Goal: Task Accomplishment & Management: Use online tool/utility

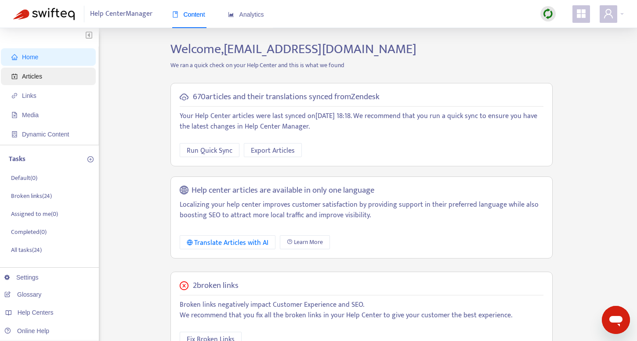
click at [32, 75] on span "Articles" at bounding box center [32, 76] width 20 height 7
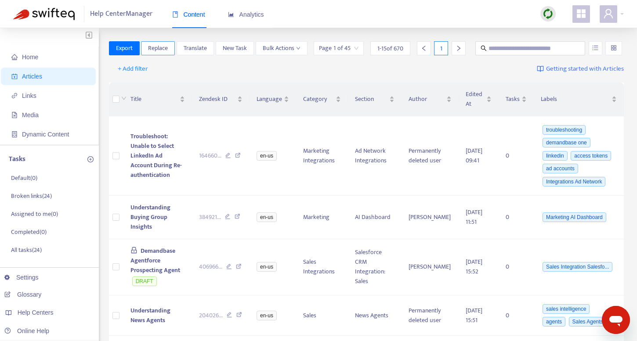
click at [156, 45] on span "Replace" at bounding box center [158, 48] width 20 height 10
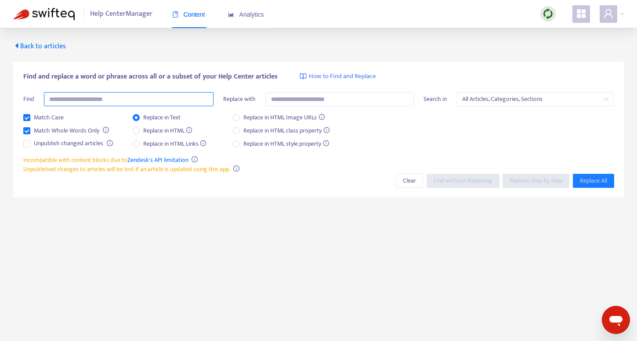
click at [142, 97] on input "text" at bounding box center [129, 99] width 170 height 14
click at [485, 100] on span "All Articles, Categories, Sections" at bounding box center [535, 99] width 147 height 13
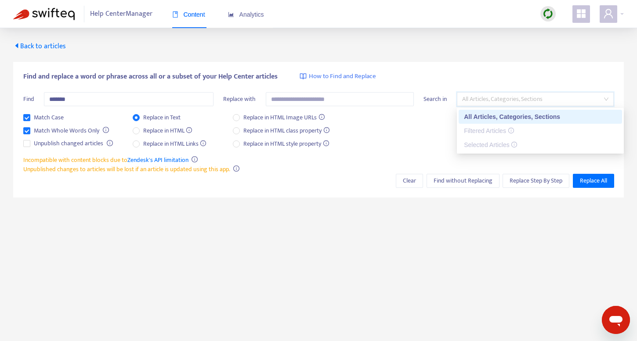
click at [485, 100] on span "All Articles, Categories, Sections" at bounding box center [535, 99] width 147 height 13
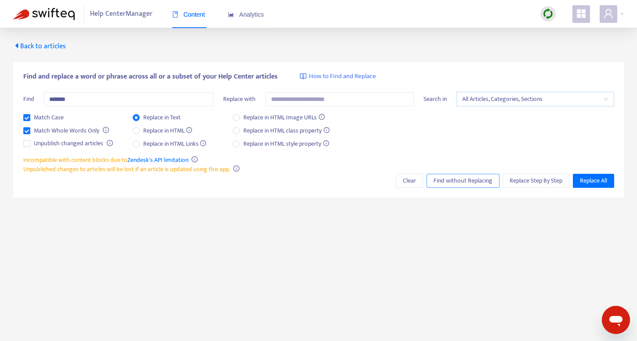
click at [466, 177] on span "Find without Replacing" at bounding box center [463, 181] width 59 height 10
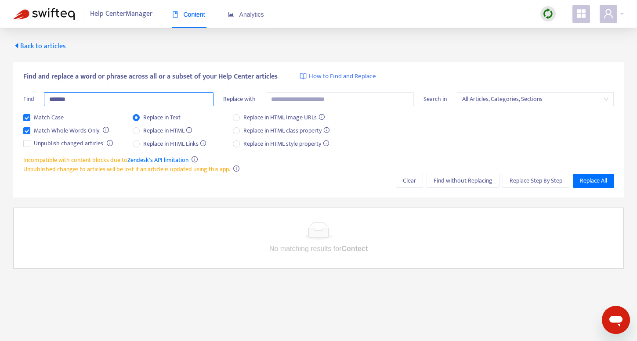
click at [81, 101] on input "*******" at bounding box center [129, 99] width 170 height 14
type input "*******"
click at [459, 181] on span "Find without Replacing" at bounding box center [463, 181] width 59 height 10
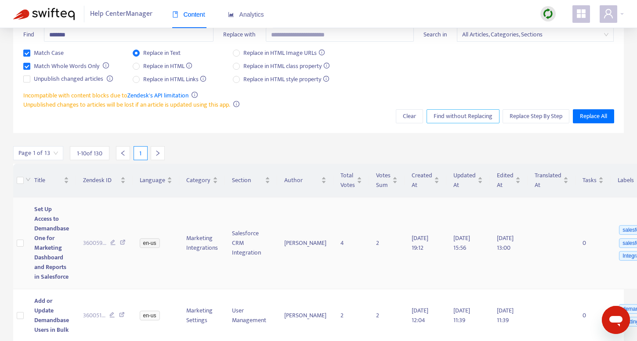
scroll to position [64, 0]
click at [534, 112] on span "Replace Step By Step" at bounding box center [536, 117] width 53 height 10
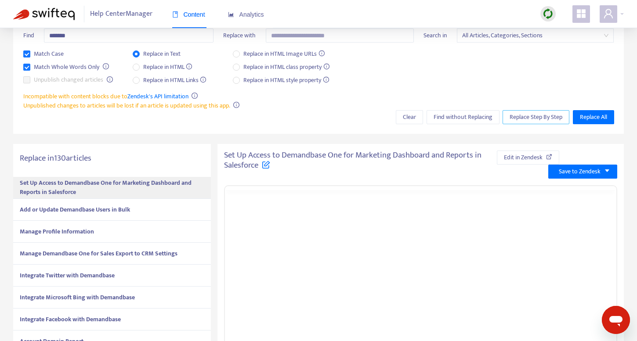
scroll to position [0, 0]
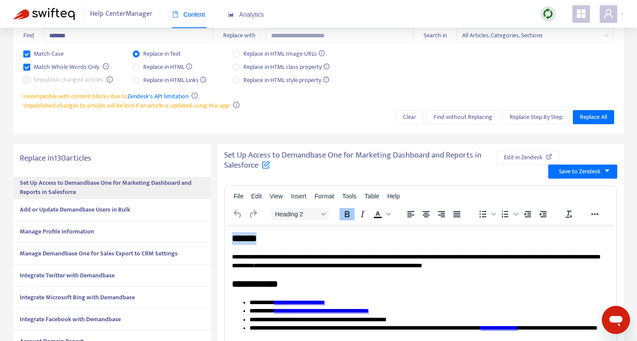
drag, startPoint x: 232, startPoint y: 257, endPoint x: 232, endPoint y: 235, distance: 21.1
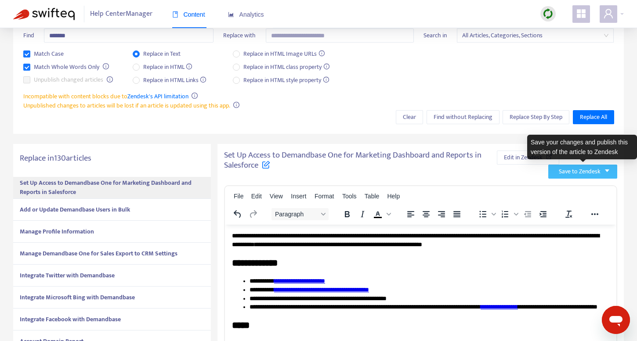
click at [574, 168] on span "Save to Zendesk" at bounding box center [580, 172] width 42 height 10
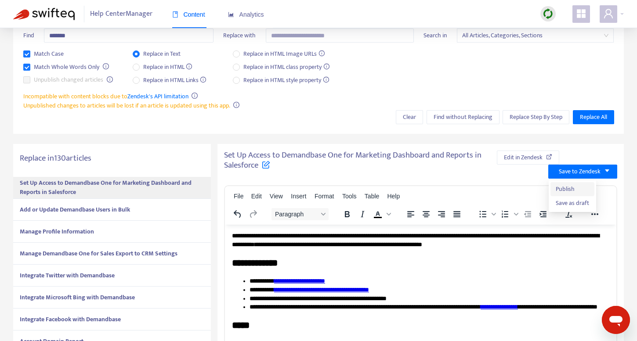
click at [566, 185] on span "Publish" at bounding box center [572, 190] width 33 height 10
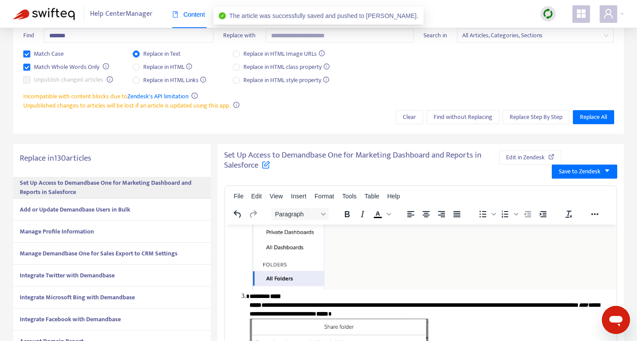
scroll to position [476, 0]
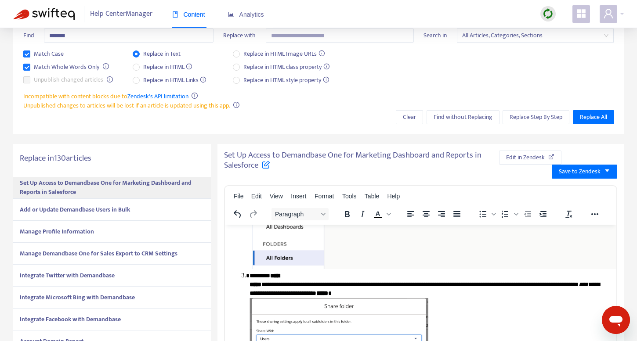
click at [87, 210] on strong "Add or Update Demandbase Users in Bulk" at bounding box center [75, 210] width 110 height 10
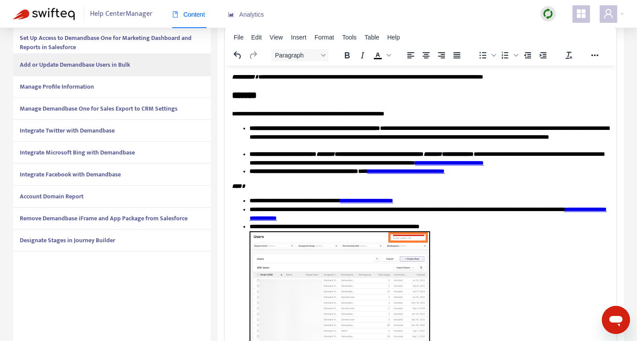
scroll to position [205, 0]
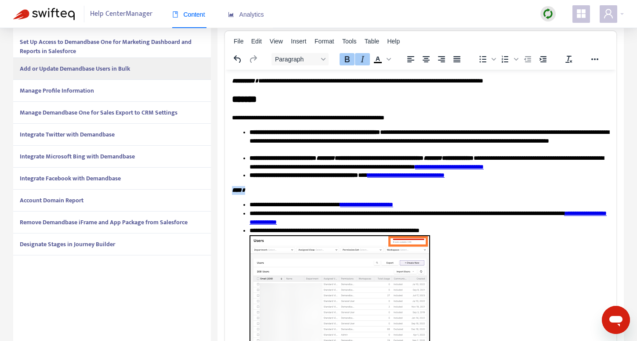
drag, startPoint x: 250, startPoint y: 198, endPoint x: 226, endPoint y: 198, distance: 23.7
click at [376, 58] on icon "Text color Black" at bounding box center [378, 59] width 11 height 11
click at [390, 58] on icon "Text color Black" at bounding box center [389, 59] width 4 height 4
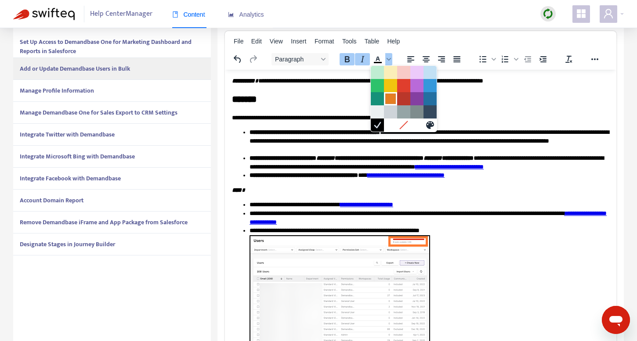
click at [391, 98] on div at bounding box center [390, 99] width 11 height 11
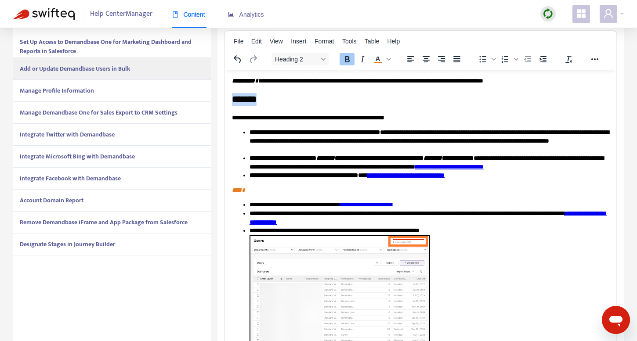
drag, startPoint x: 272, startPoint y: 98, endPoint x: 208, endPoint y: 98, distance: 63.7
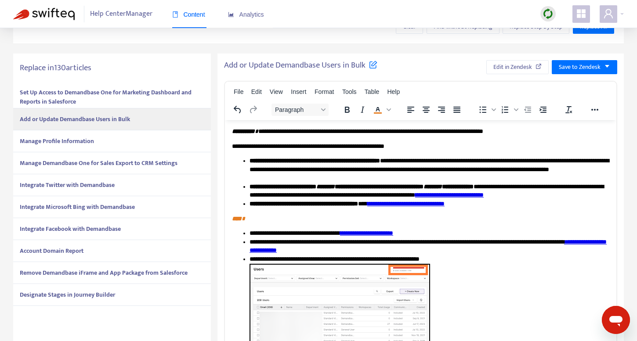
scroll to position [149, 0]
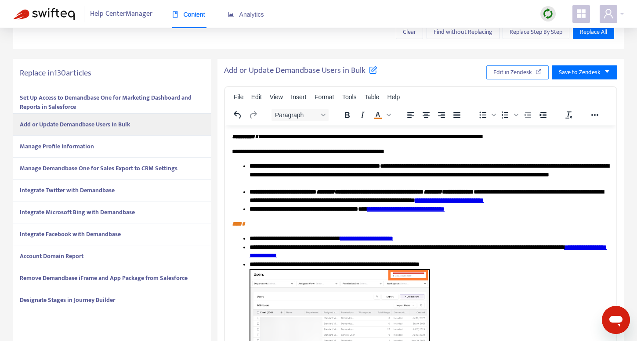
click at [513, 69] on span "Edit in Zendesk" at bounding box center [512, 73] width 39 height 10
click at [103, 145] on div "Manage Profile Information" at bounding box center [112, 147] width 198 height 22
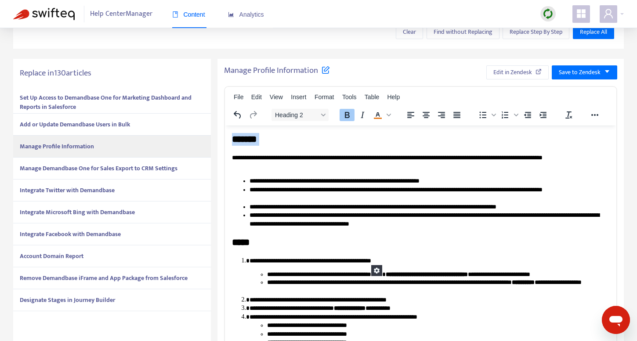
drag, startPoint x: 233, startPoint y: 153, endPoint x: 232, endPoint y: 135, distance: 18.5
click at [232, 135] on body "**********" at bounding box center [420, 244] width 377 height 223
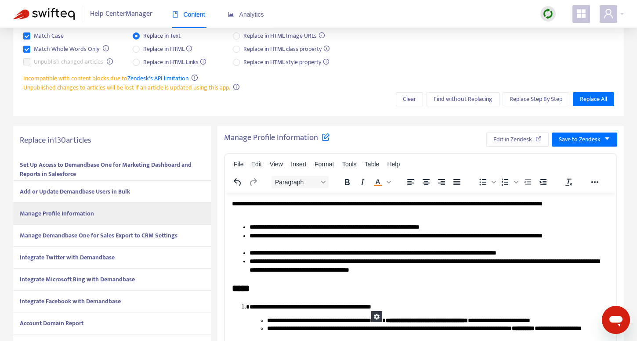
scroll to position [70, 0]
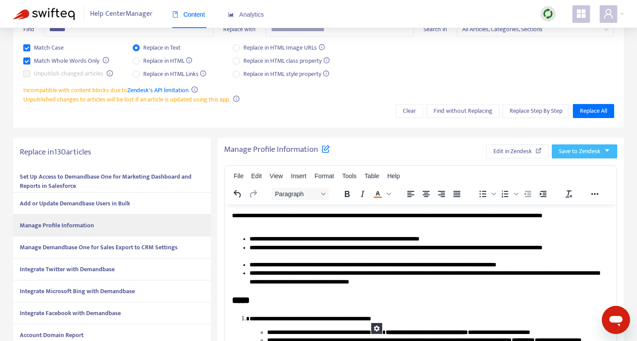
click at [580, 155] on span "Save to Zendesk" at bounding box center [580, 152] width 42 height 10
click at [564, 166] on span "Publish" at bounding box center [575, 169] width 33 height 10
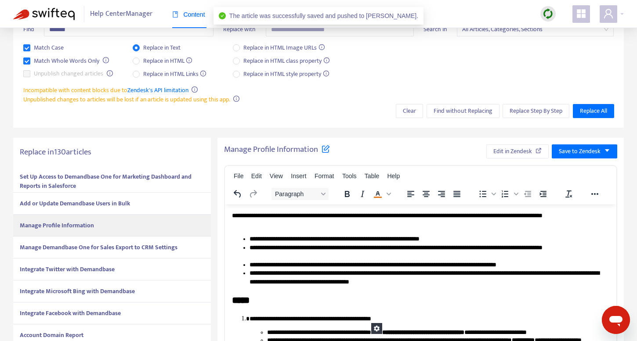
click at [120, 247] on strong "Manage Demandbase One for Sales Export to CRM Settings" at bounding box center [99, 248] width 158 height 10
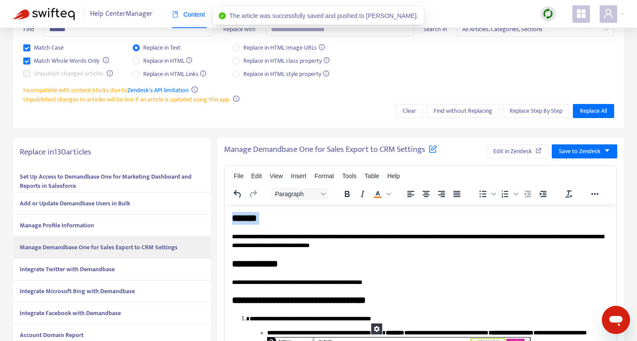
drag, startPoint x: 232, startPoint y: 235, endPoint x: 231, endPoint y: 210, distance: 25.1
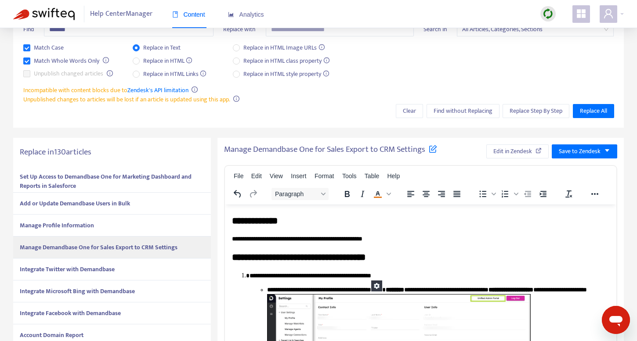
scroll to position [24, 0]
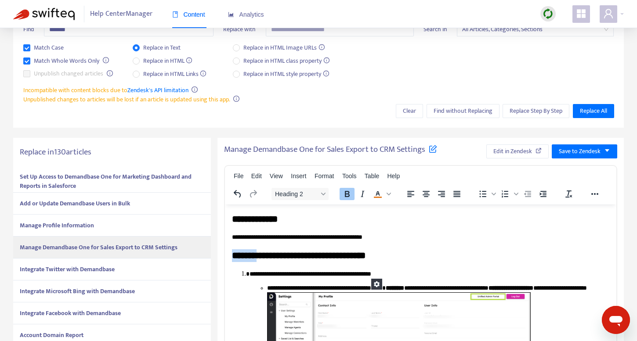
drag, startPoint x: 263, startPoint y: 256, endPoint x: 191, endPoint y: 256, distance: 72.5
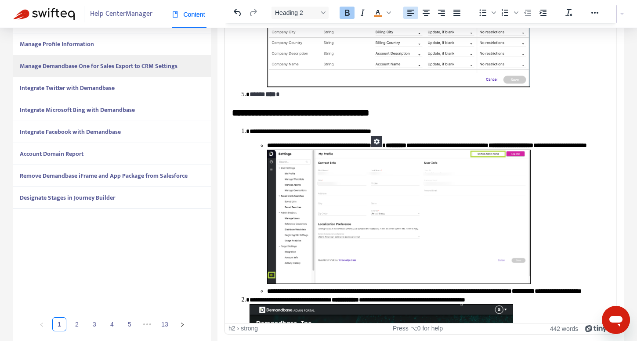
scroll to position [545, 0]
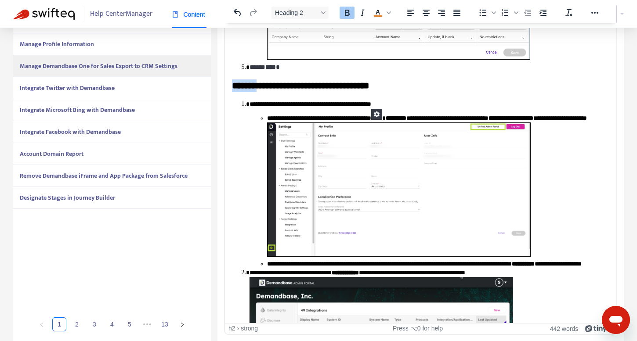
drag, startPoint x: 262, startPoint y: 100, endPoint x: 214, endPoint y: 97, distance: 48.0
click at [225, 97] on html "**********" at bounding box center [420, 147] width 391 height 1338
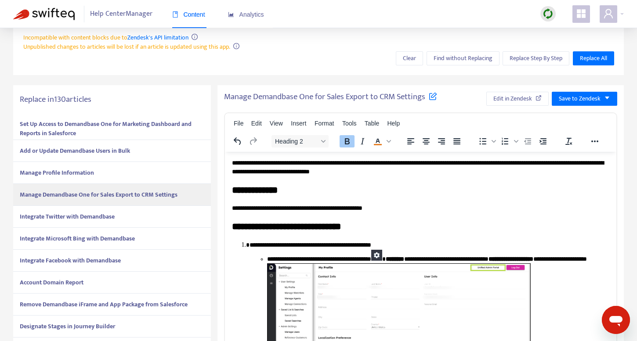
scroll to position [8, 0]
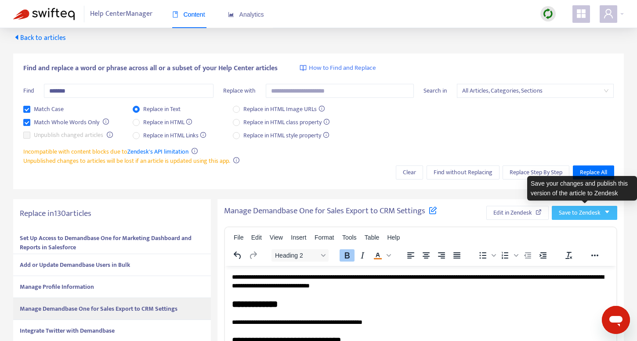
click at [570, 211] on span "Save to Zendesk" at bounding box center [580, 213] width 42 height 10
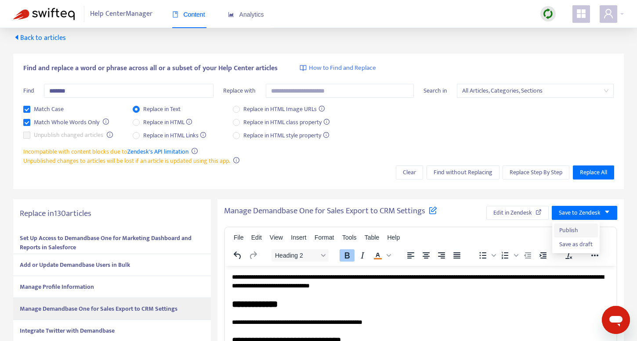
click at [567, 230] on span "Publish" at bounding box center [575, 231] width 33 height 10
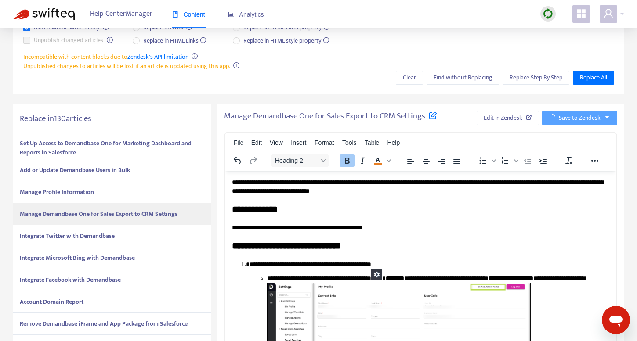
scroll to position [107, 0]
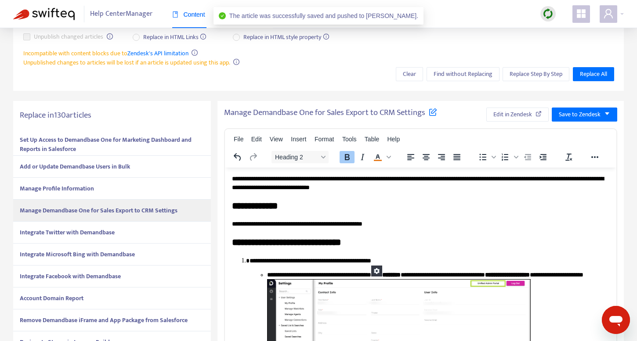
click at [61, 232] on strong "Integrate Twitter with Demandbase" at bounding box center [67, 233] width 95 height 10
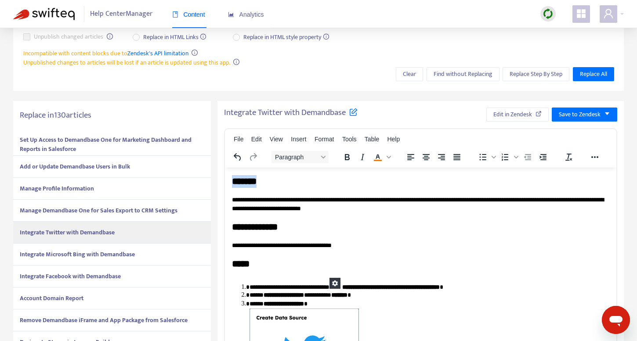
drag, startPoint x: 233, startPoint y: 200, endPoint x: 232, endPoint y: 185, distance: 14.9
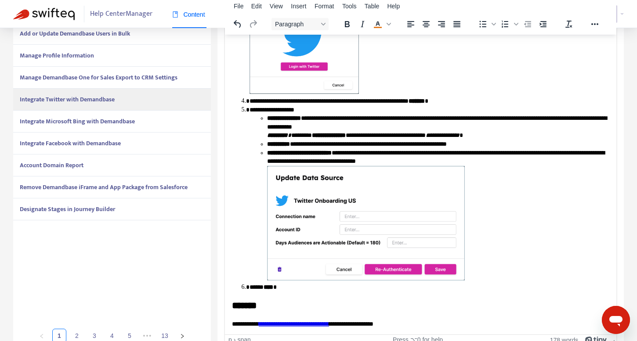
scroll to position [251, 0]
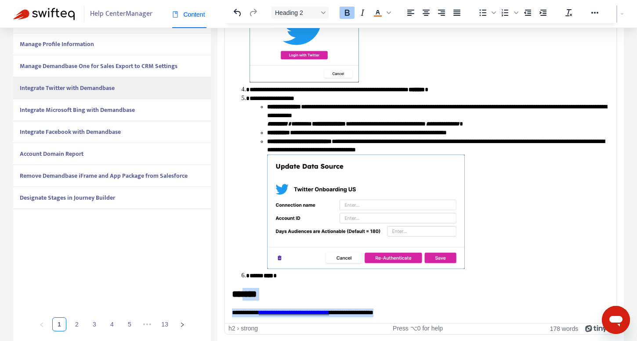
drag, startPoint x: 426, startPoint y: 309, endPoint x: 250, endPoint y: 293, distance: 176.5
click at [250, 293] on body "**********" at bounding box center [420, 93] width 377 height 447
click at [250, 293] on strong "*******" at bounding box center [244, 294] width 25 height 9
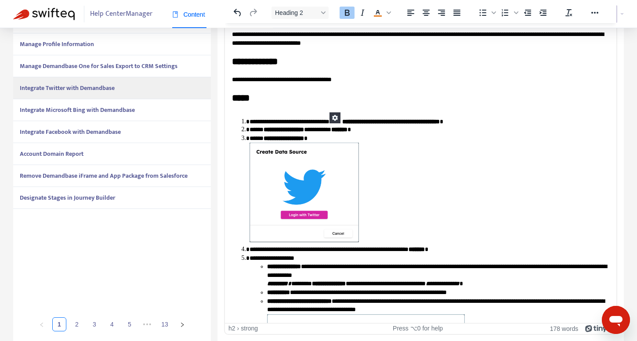
scroll to position [0, 0]
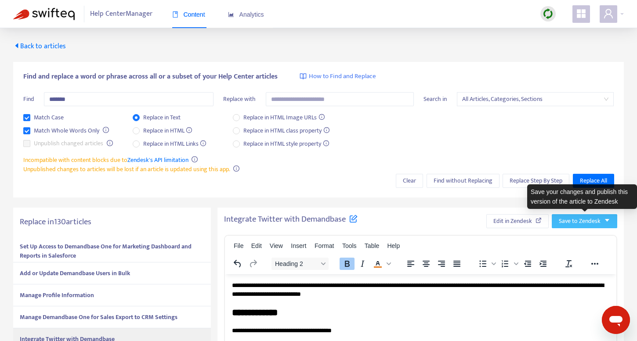
click at [579, 219] on span "Save to Zendesk" at bounding box center [580, 222] width 42 height 10
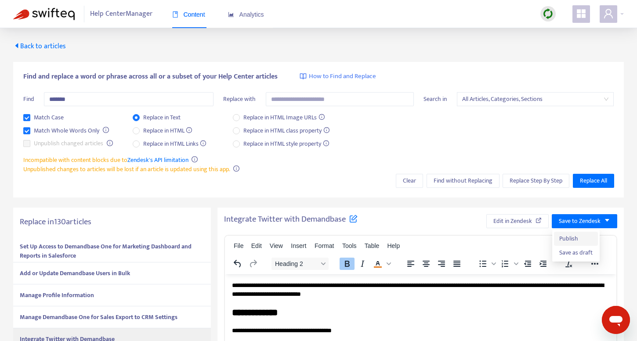
click at [571, 239] on span "Publish" at bounding box center [575, 239] width 33 height 10
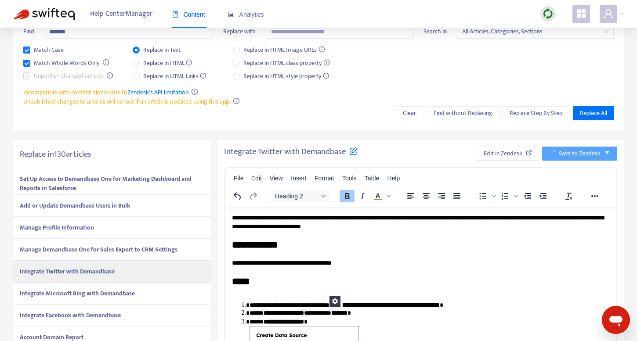
scroll to position [221, 0]
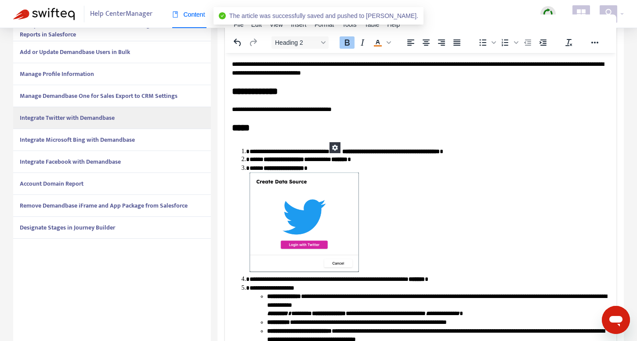
click at [127, 140] on strong "Integrate Microsoft Bing with Demandbase" at bounding box center [77, 140] width 115 height 10
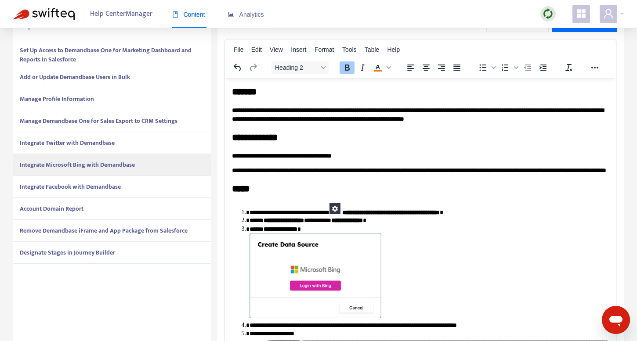
scroll to position [162, 0]
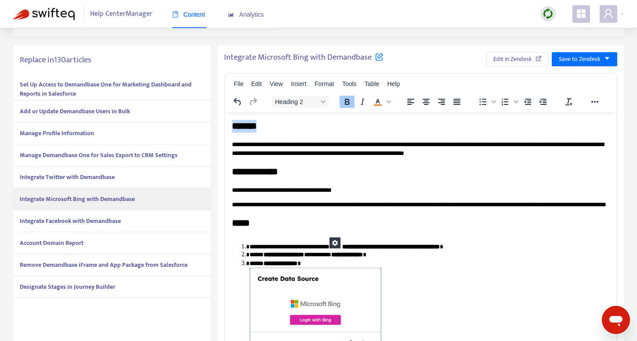
drag, startPoint x: 232, startPoint y: 146, endPoint x: 232, endPoint y: 122, distance: 24.2
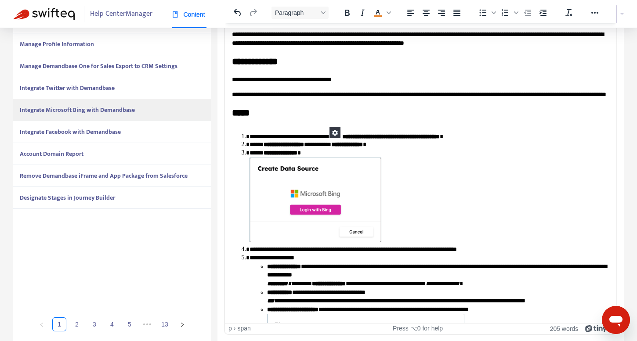
scroll to position [0, 0]
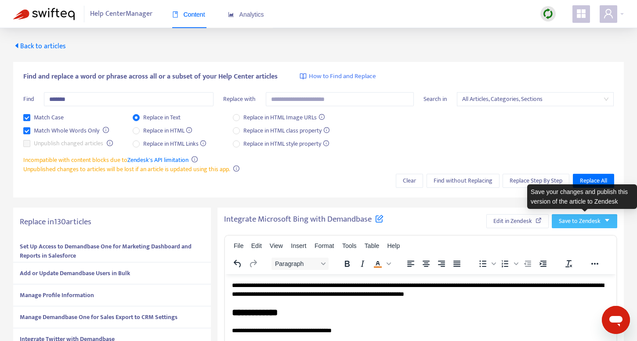
click at [576, 221] on span "Save to Zendesk" at bounding box center [580, 222] width 42 height 10
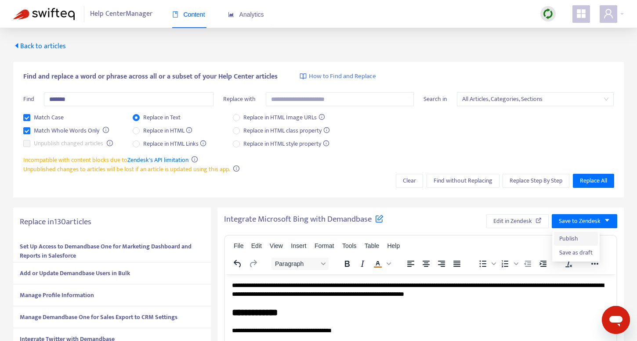
click at [563, 235] on span "Publish" at bounding box center [575, 239] width 33 height 10
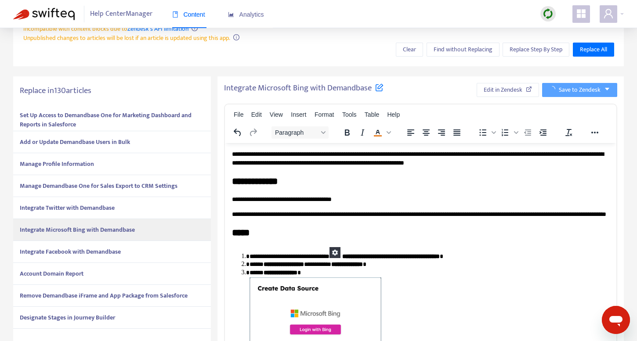
scroll to position [199, 0]
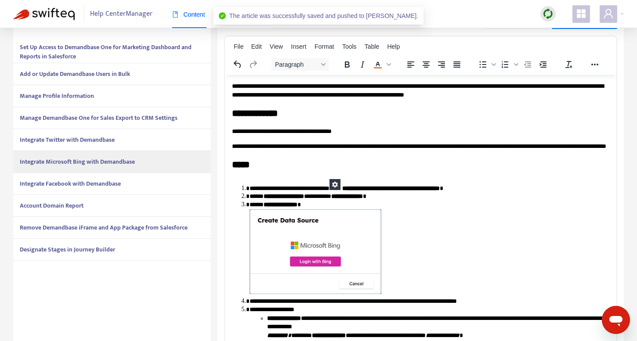
click at [94, 184] on strong "Integrate Facebook with Demandbase" at bounding box center [70, 184] width 101 height 10
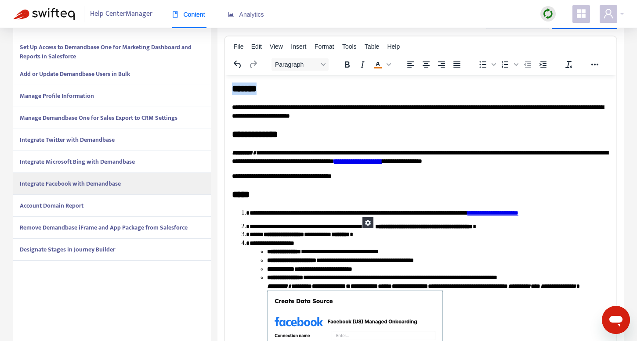
drag, startPoint x: 233, startPoint y: 105, endPoint x: 233, endPoint y: 87, distance: 18.5
click at [233, 87] on body "**********" at bounding box center [420, 267] width 377 height 370
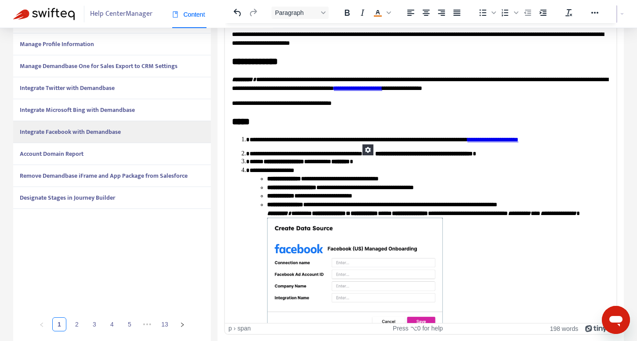
scroll to position [0, 0]
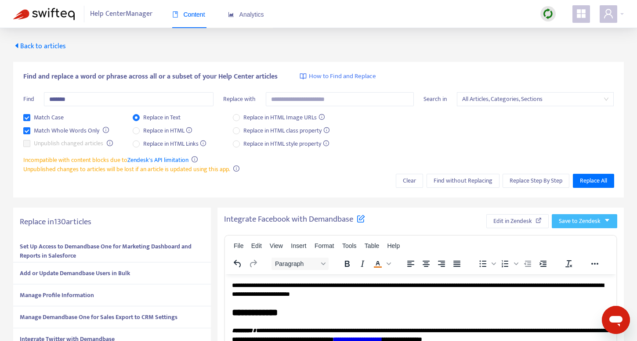
click at [586, 218] on span "Save to Zendesk" at bounding box center [580, 222] width 42 height 10
click at [566, 235] on span "Publish" at bounding box center [575, 239] width 33 height 10
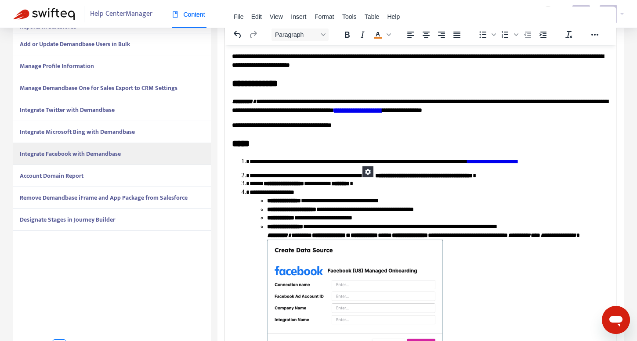
scroll to position [237, 0]
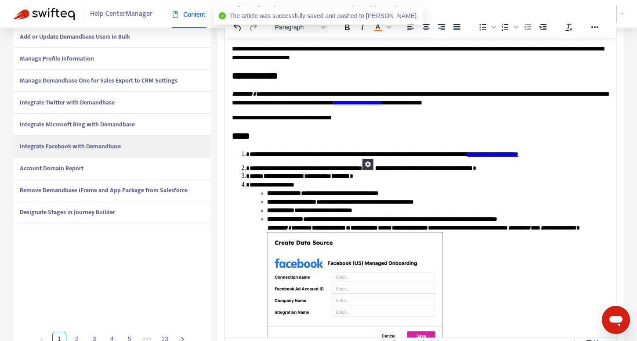
click at [90, 168] on div "Account Domain Report" at bounding box center [112, 169] width 198 height 22
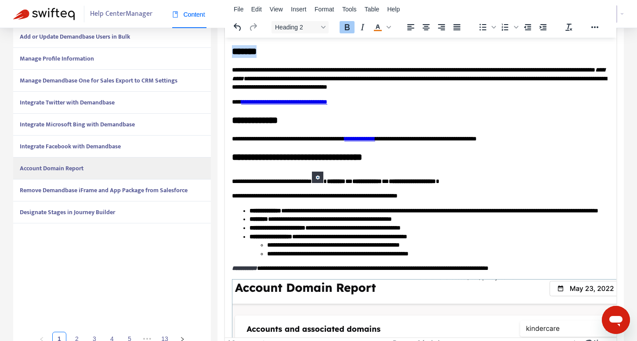
drag, startPoint x: 232, startPoint y: 70, endPoint x: 230, endPoint y: 44, distance: 25.6
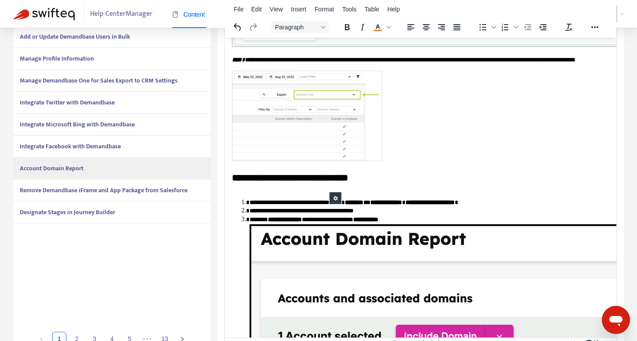
scroll to position [524, 0]
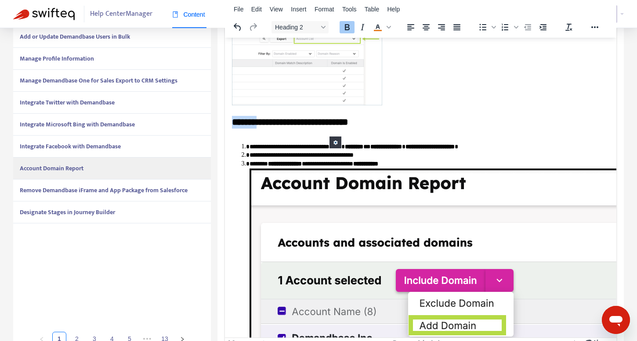
drag, startPoint x: 264, startPoint y: 137, endPoint x: 203, endPoint y: 137, distance: 61.1
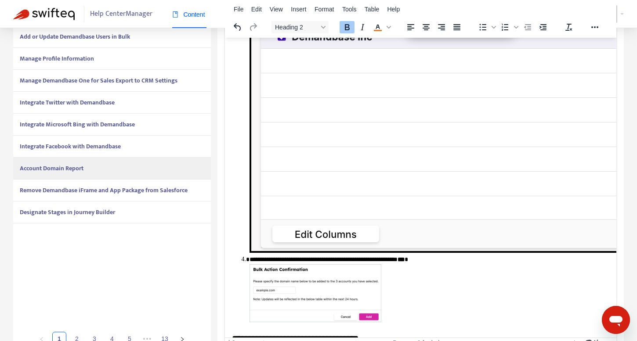
scroll to position [852, 0]
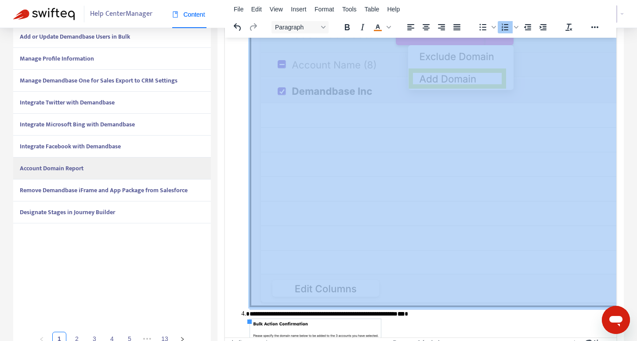
scroll to position [786, 0]
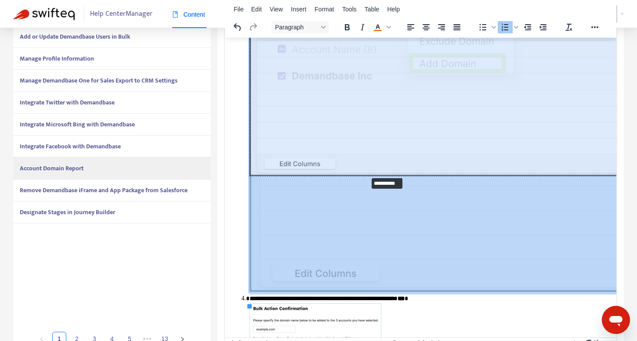
drag, startPoint x: 249, startPoint y: 305, endPoint x: 367, endPoint y: 174, distance: 175.8
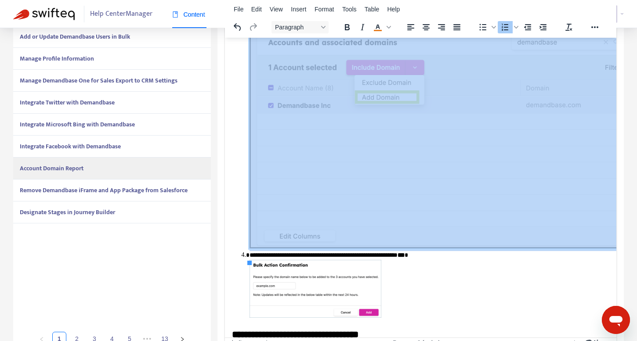
scroll to position [669, 0]
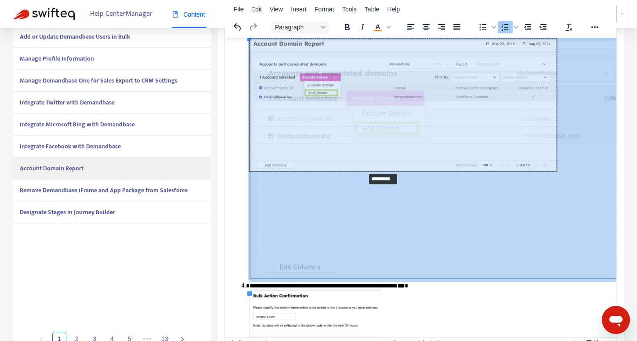
drag, startPoint x: 249, startPoint y: 294, endPoint x: 364, endPoint y: 173, distance: 167.5
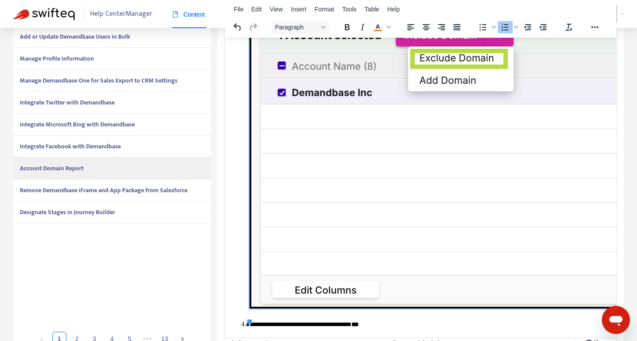
scroll to position [1088, 0]
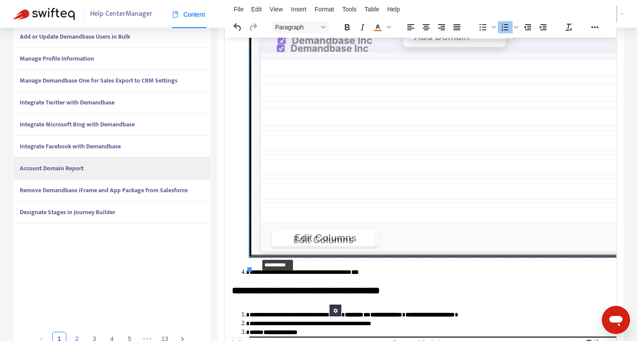
drag, startPoint x: 250, startPoint y: 269, endPoint x: 264, endPoint y: 252, distance: 22.2
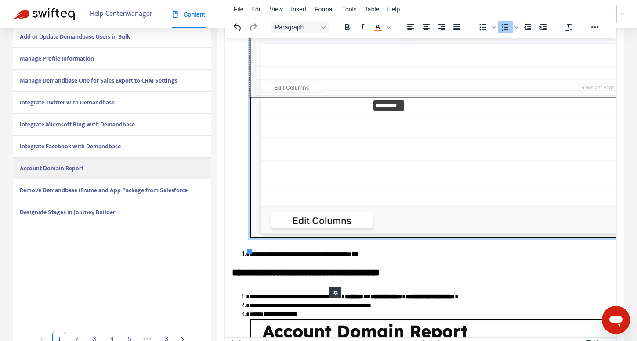
drag, startPoint x: 249, startPoint y: 251, endPoint x: 370, endPoint y: 98, distance: 195.3
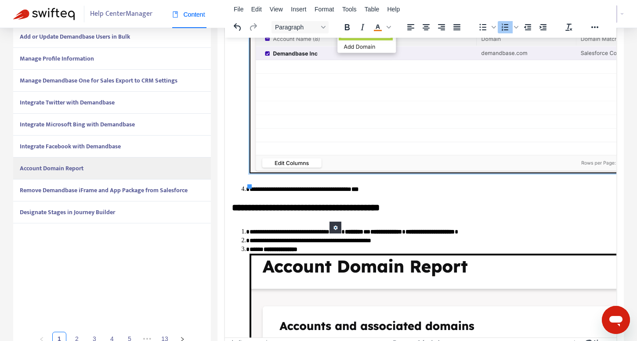
scroll to position [953, 0]
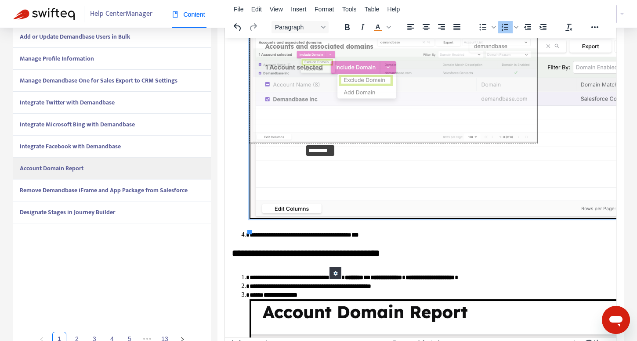
drag, startPoint x: 249, startPoint y: 232, endPoint x: 303, endPoint y: 140, distance: 106.5
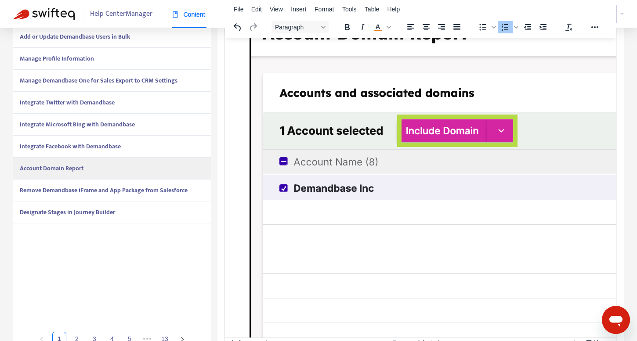
scroll to position [1173, 0]
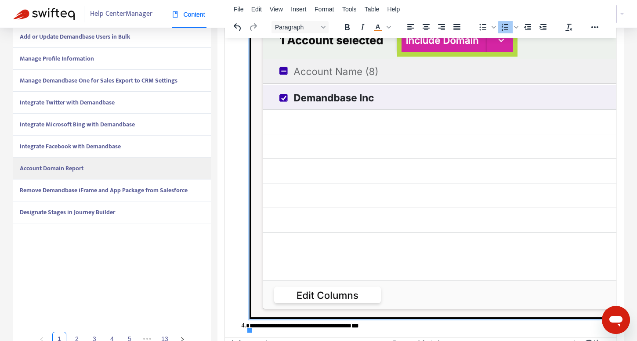
scroll to position [1234, 0]
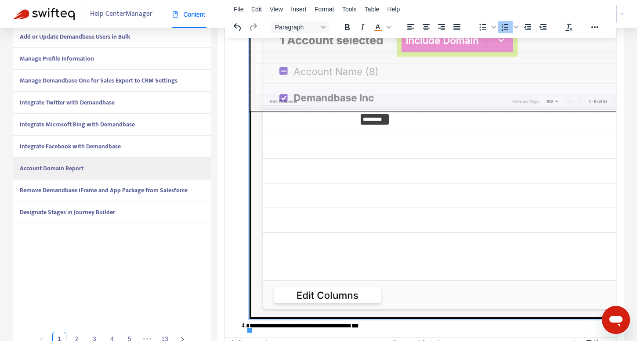
drag, startPoint x: 249, startPoint y: 319, endPoint x: 355, endPoint y: 100, distance: 243.5
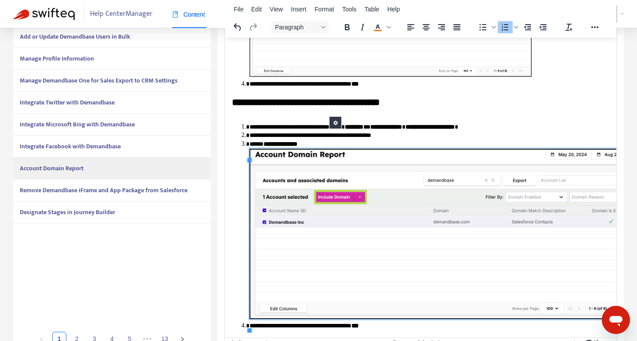
scroll to position [1015, 0]
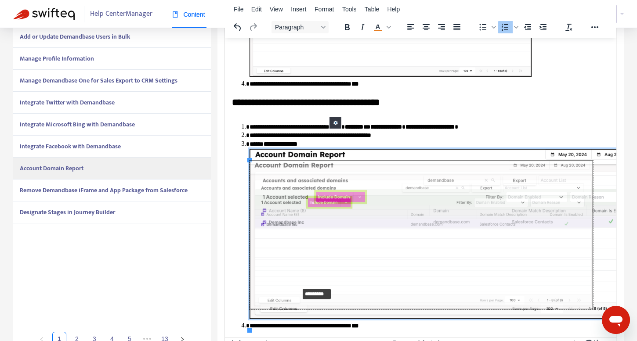
drag, startPoint x: 249, startPoint y: 318, endPoint x: 298, endPoint y: 274, distance: 65.6
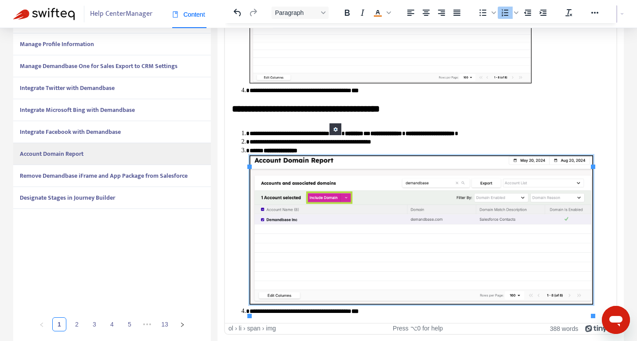
scroll to position [985, 0]
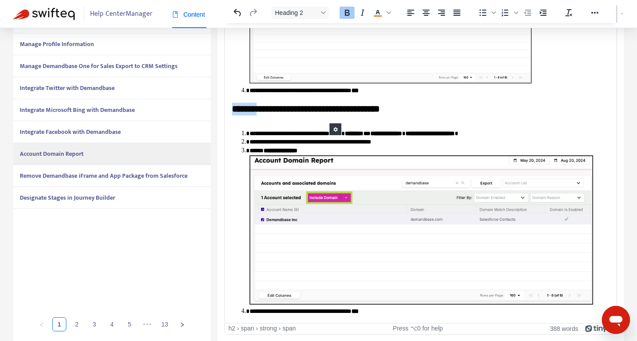
drag, startPoint x: 264, startPoint y: 117, endPoint x: 201, endPoint y: 117, distance: 62.4
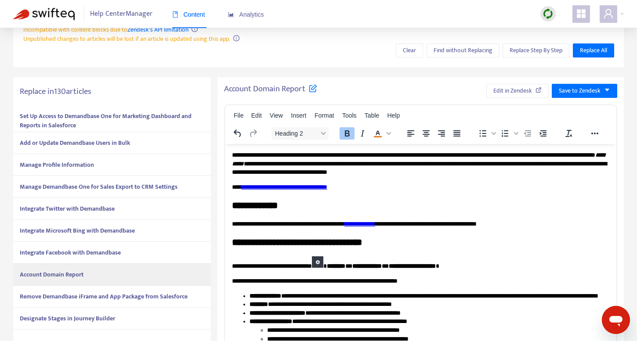
scroll to position [0, 0]
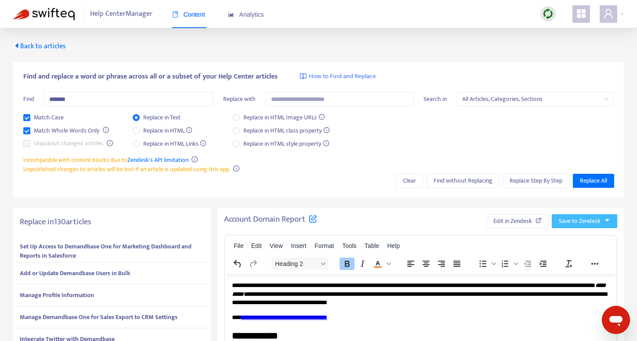
click at [569, 222] on span "Save to Zendesk" at bounding box center [580, 222] width 42 height 10
click at [559, 237] on span "Publish" at bounding box center [575, 239] width 33 height 10
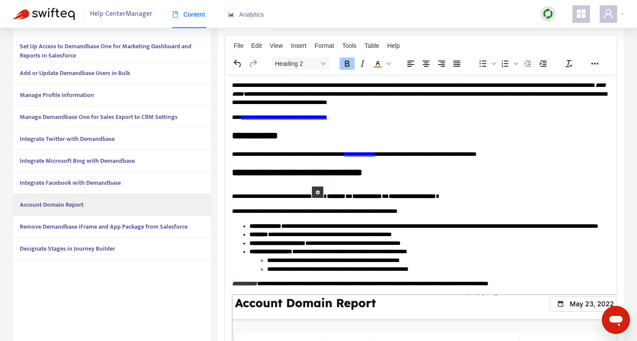
scroll to position [214, 0]
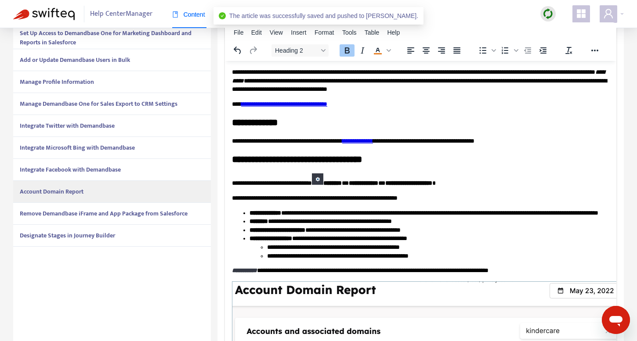
click at [151, 214] on strong "Remove Demandbase iFrame and App Package from Salesforce" at bounding box center [104, 214] width 168 height 10
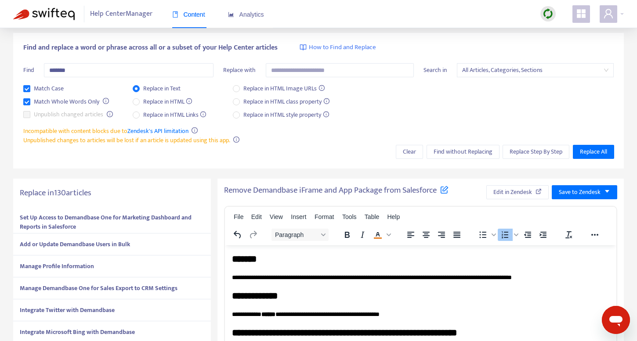
scroll to position [0, 0]
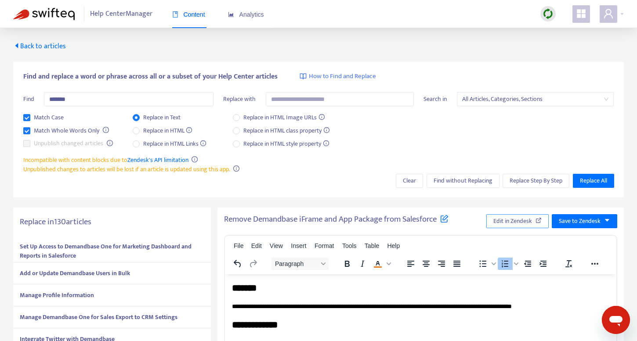
click at [510, 220] on span "Edit in Zendesk" at bounding box center [512, 222] width 39 height 10
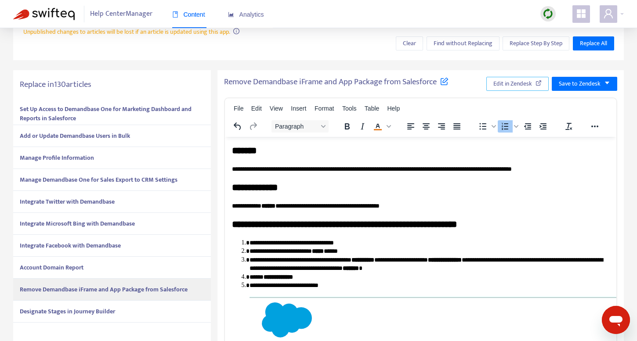
scroll to position [196, 0]
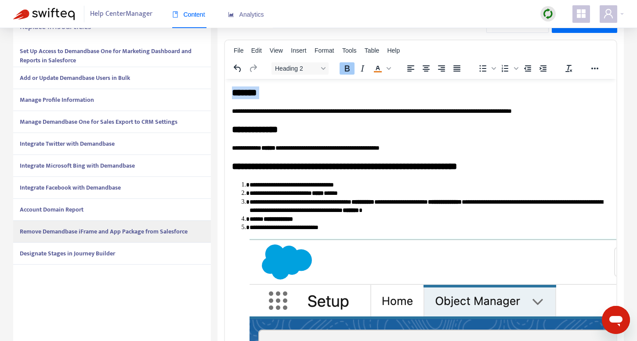
drag, startPoint x: 232, startPoint y: 111, endPoint x: 232, endPoint y: 87, distance: 24.6
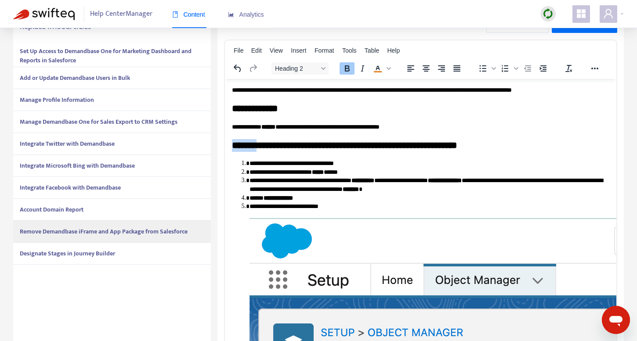
drag, startPoint x: 263, startPoint y: 145, endPoint x: 222, endPoint y: 147, distance: 40.5
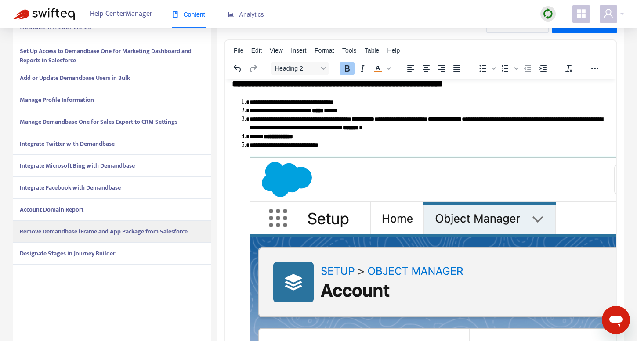
scroll to position [1564, 0]
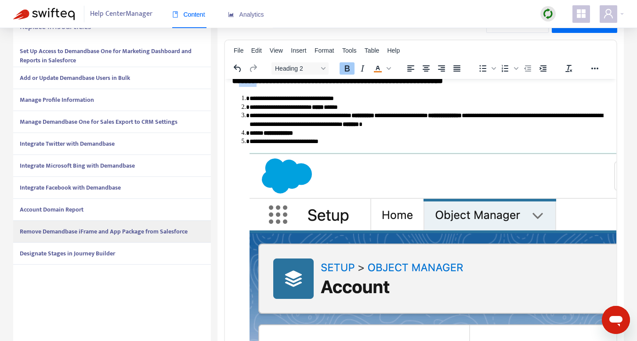
drag, startPoint x: 263, startPoint y: 87, endPoint x: 221, endPoint y: 87, distance: 42.6
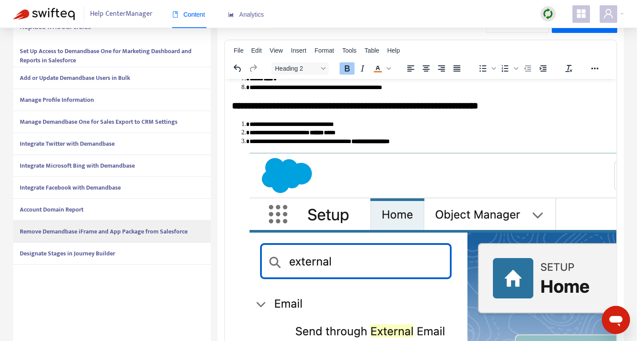
scroll to position [3026, 0]
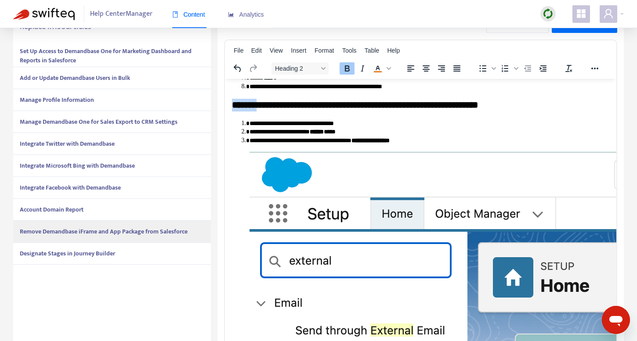
drag, startPoint x: 264, startPoint y: 117, endPoint x: 208, endPoint y: 117, distance: 55.8
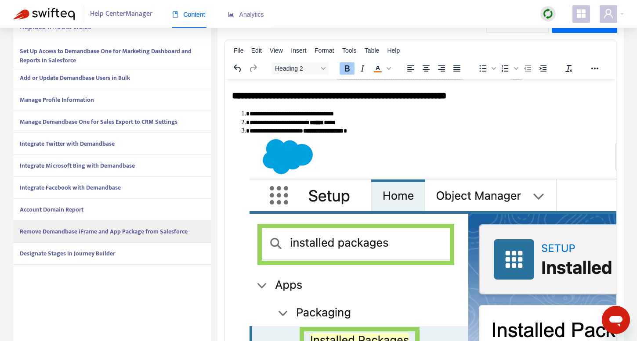
scroll to position [3804, 0]
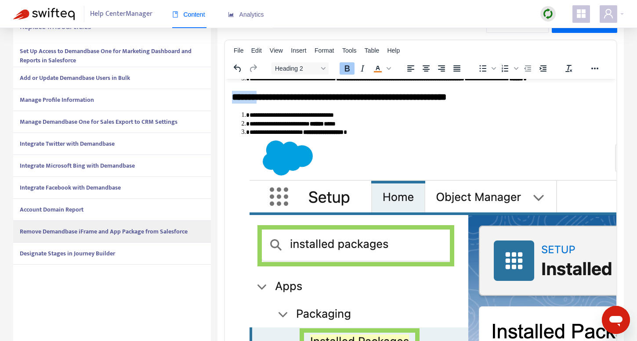
drag, startPoint x: 263, startPoint y: 115, endPoint x: 218, endPoint y: 115, distance: 45.3
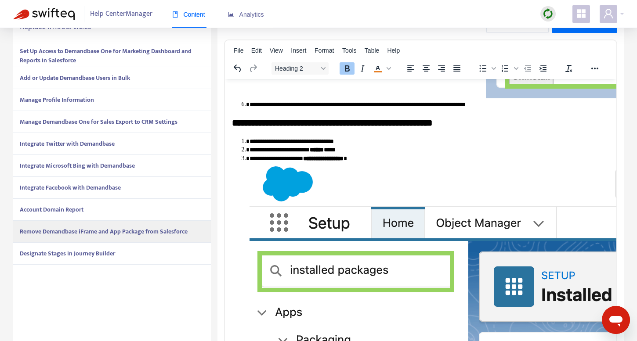
scroll to position [5953, 0]
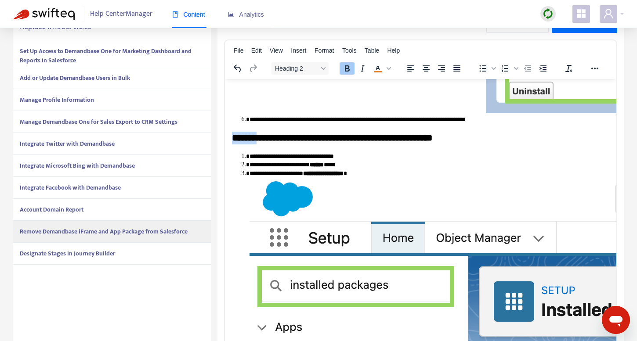
drag, startPoint x: 263, startPoint y: 159, endPoint x: 214, endPoint y: 159, distance: 48.3
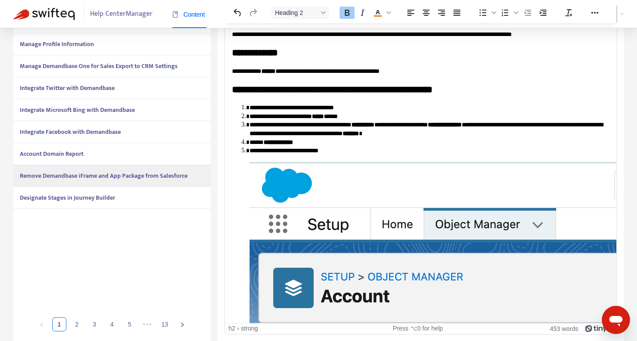
scroll to position [0, 0]
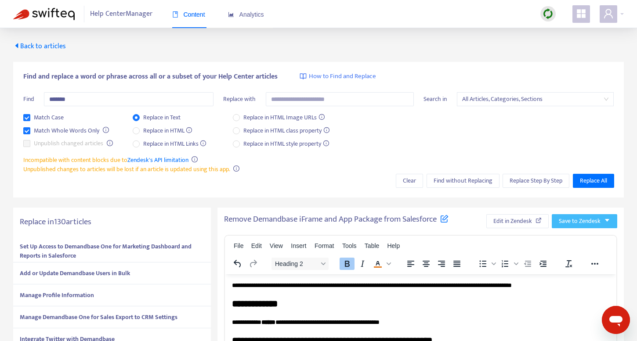
click at [582, 220] on span "Save to Zendesk" at bounding box center [580, 222] width 42 height 10
click at [566, 239] on span "Publish" at bounding box center [575, 239] width 33 height 10
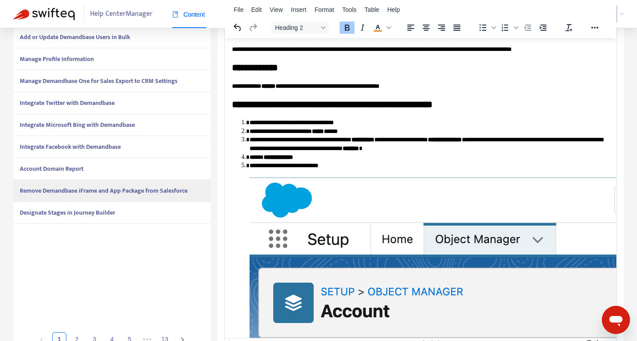
scroll to position [251, 0]
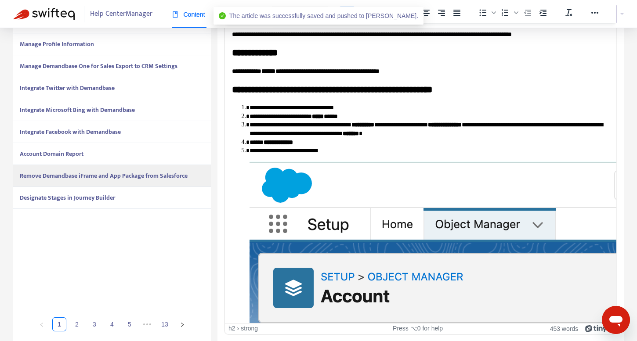
click at [99, 196] on strong "Designate Stages in Journey Builder" at bounding box center [67, 198] width 95 height 10
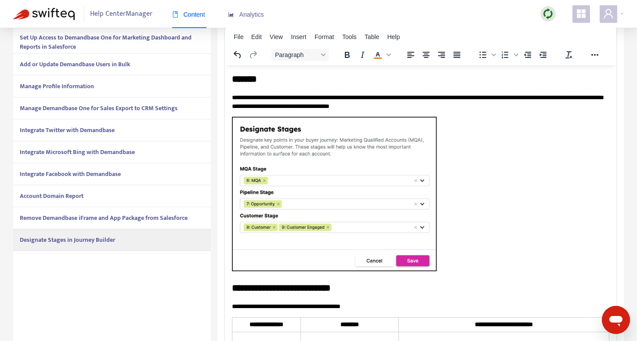
scroll to position [179, 0]
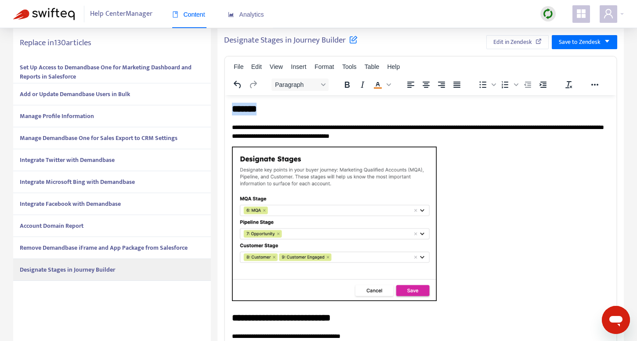
drag, startPoint x: 233, startPoint y: 127, endPoint x: 232, endPoint y: 99, distance: 27.2
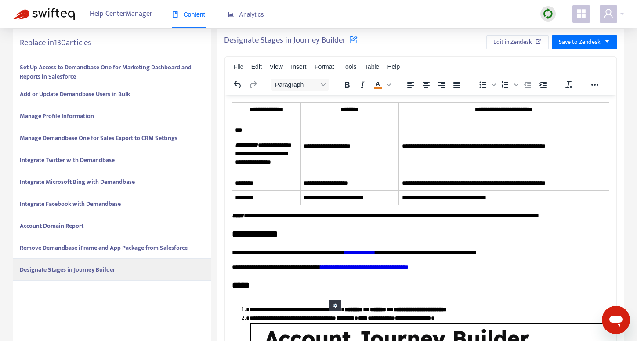
scroll to position [239, 0]
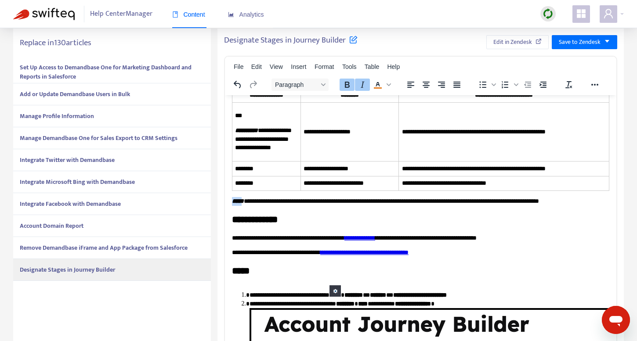
drag, startPoint x: 243, startPoint y: 209, endPoint x: 220, endPoint y: 209, distance: 23.7
click at [378, 85] on icon "Text color Orange" at bounding box center [378, 85] width 11 height 11
click at [384, 84] on span "Text color Orange" at bounding box center [377, 85] width 15 height 12
click at [386, 84] on span "Text color Orange" at bounding box center [388, 85] width 7 height 12
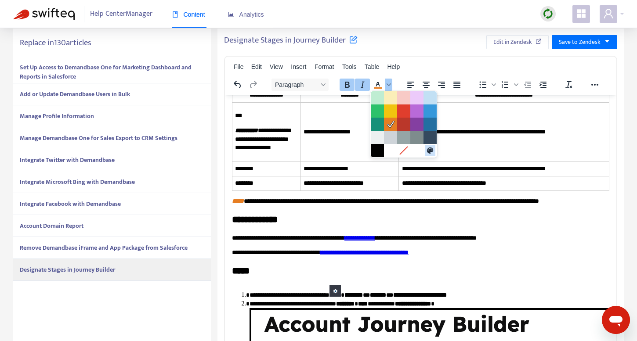
click at [430, 152] on icon at bounding box center [430, 150] width 6 height 6
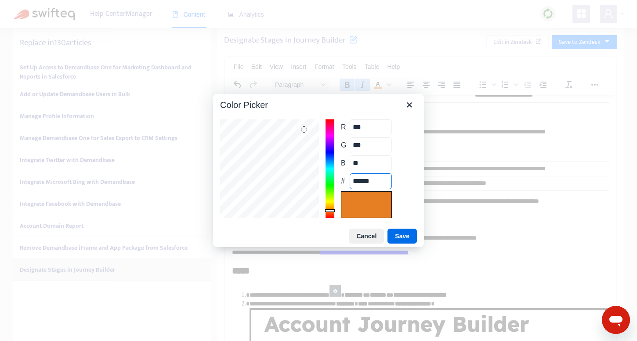
drag, startPoint x: 383, startPoint y: 180, endPoint x: 326, endPoint y: 180, distance: 56.7
click at [326, 180] on div "R *** Range 0 to 255 G *** Range 0 to 255 B ** Range 0 to 255 # ******" at bounding box center [318, 169] width 197 height 99
type input "***"
click at [406, 235] on button "Save" at bounding box center [402, 236] width 29 height 15
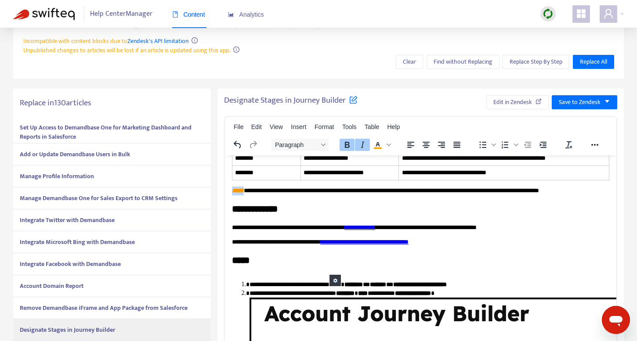
scroll to position [386, 0]
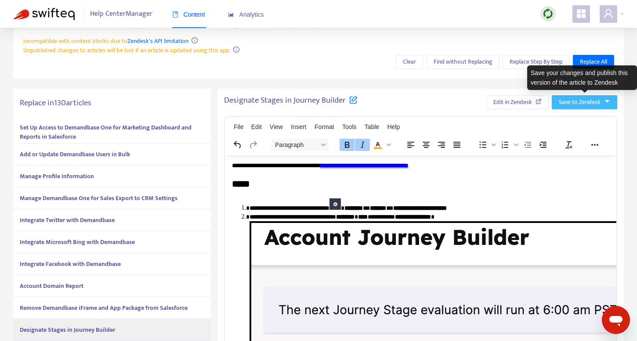
click at [580, 102] on span "Save to Zendesk" at bounding box center [580, 103] width 42 height 10
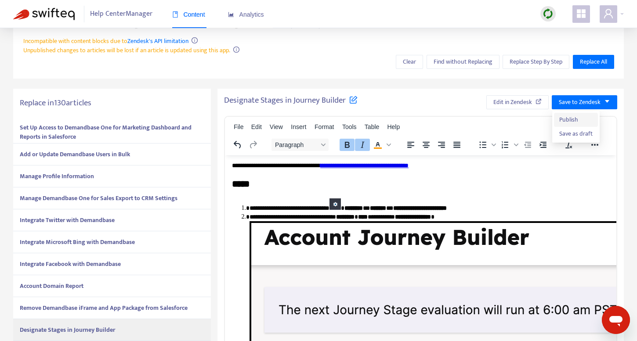
click at [566, 120] on span "Publish" at bounding box center [575, 120] width 33 height 10
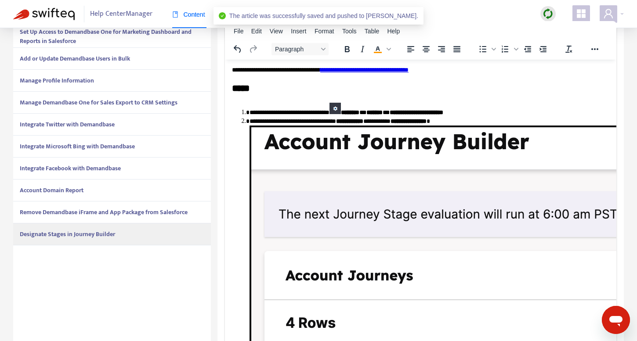
scroll to position [251, 0]
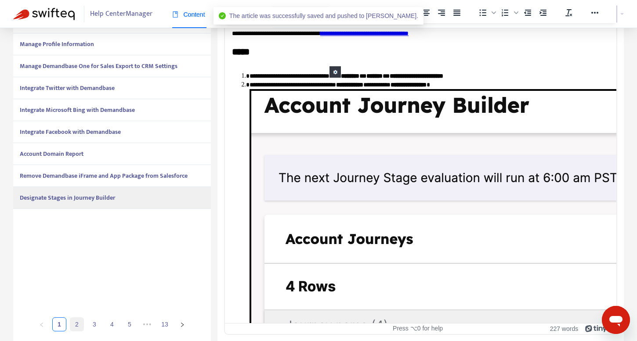
click at [76, 323] on link "2" at bounding box center [76, 324] width 13 height 13
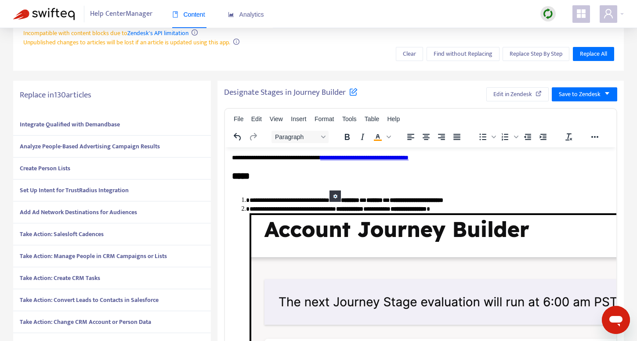
scroll to position [115, 0]
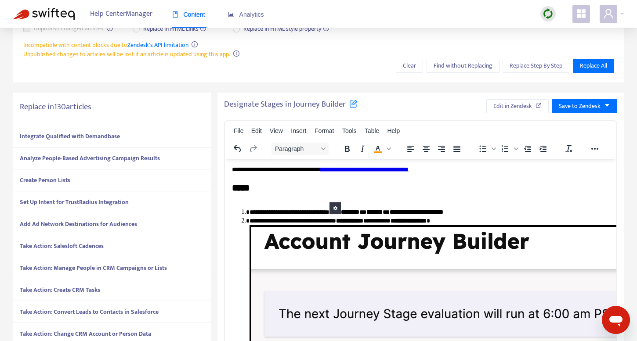
click at [71, 136] on strong "Integrate Qualified with Demandbase" at bounding box center [70, 136] width 100 height 10
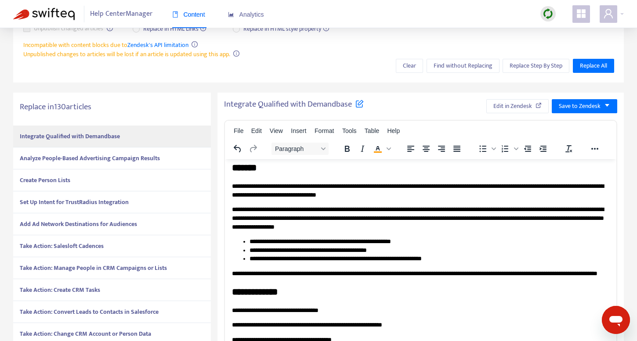
scroll to position [0, 0]
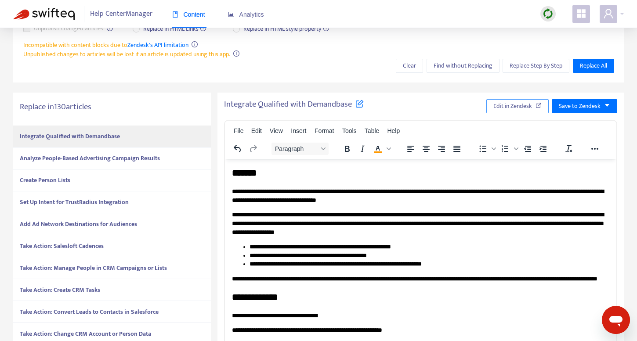
click at [513, 105] on span "Edit in Zendesk" at bounding box center [512, 106] width 39 height 10
drag, startPoint x: 233, startPoint y: 193, endPoint x: 233, endPoint y: 172, distance: 20.6
click at [233, 172] on body "**********" at bounding box center [420, 312] width 377 height 291
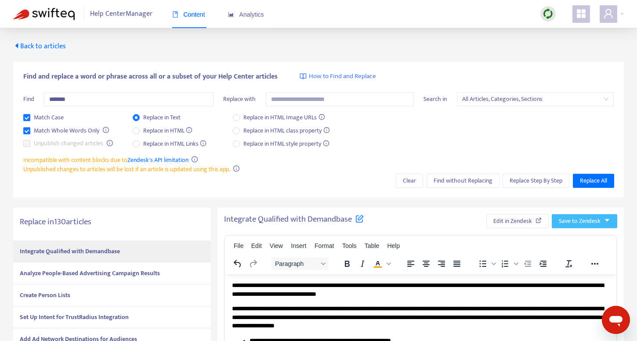
click at [564, 217] on span "Save to Zendesk" at bounding box center [580, 222] width 42 height 10
click at [564, 239] on span "Publish" at bounding box center [575, 239] width 33 height 10
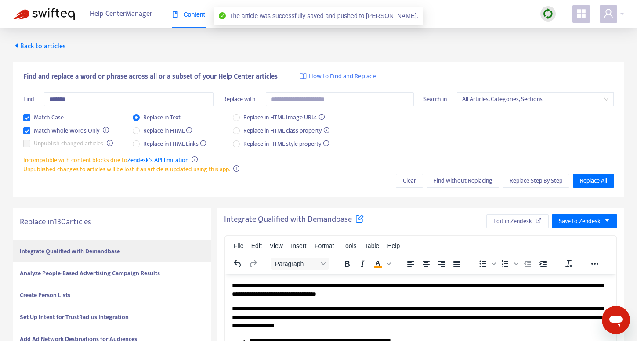
click at [136, 275] on strong "Analyze People-Based Advertising Campaign Results" at bounding box center [90, 273] width 140 height 10
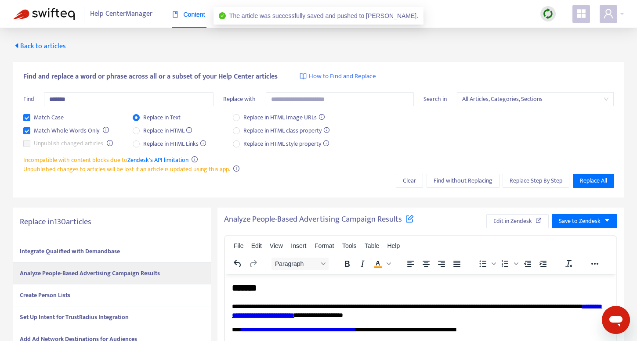
scroll to position [1, 0]
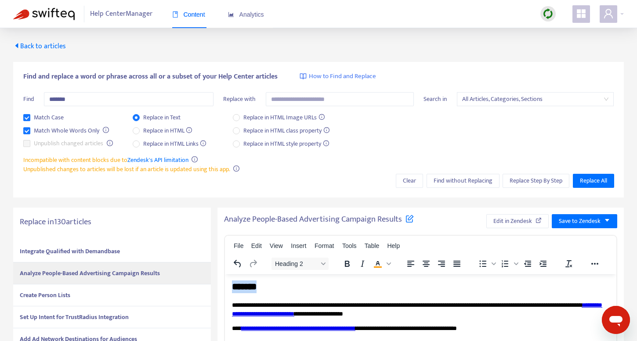
drag, startPoint x: 232, startPoint y: 304, endPoint x: 232, endPoint y: 281, distance: 23.3
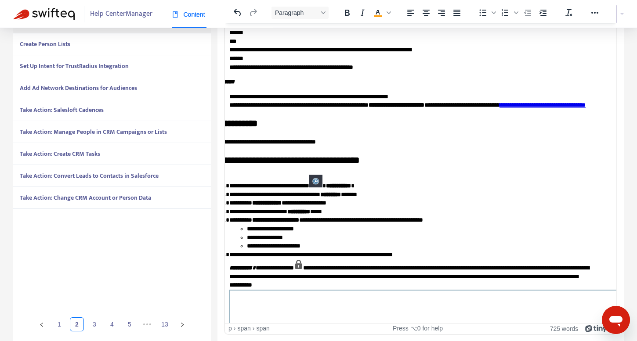
scroll to position [203, 0]
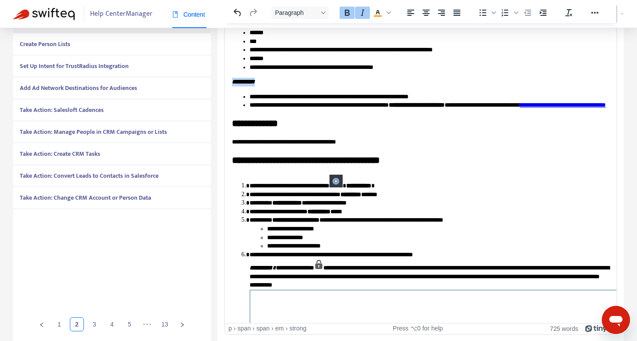
drag, startPoint x: 267, startPoint y: 81, endPoint x: 221, endPoint y: 81, distance: 45.3
click at [389, 13] on icon "Text color #f90" at bounding box center [389, 12] width 4 height 3
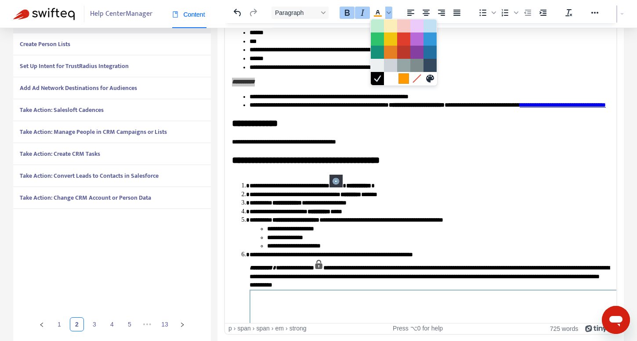
click at [404, 77] on div at bounding box center [404, 78] width 11 height 11
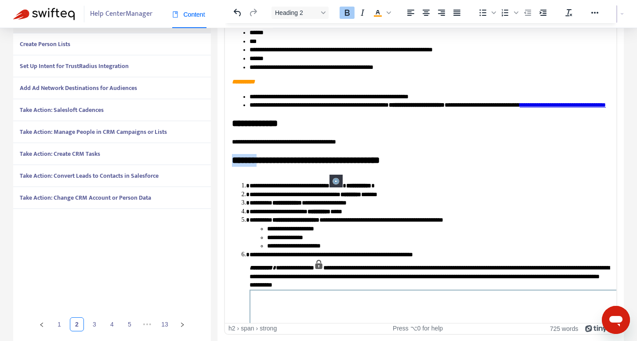
drag, startPoint x: 264, startPoint y: 170, endPoint x: 208, endPoint y: 170, distance: 55.8
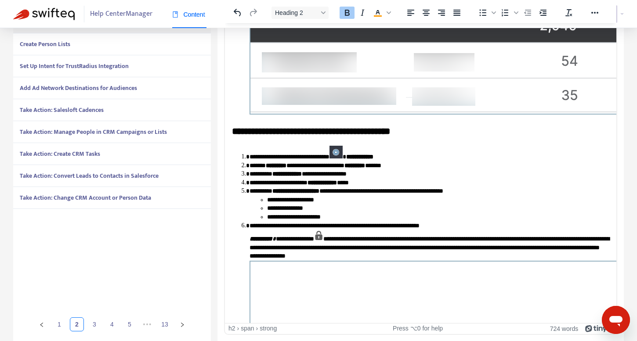
scroll to position [790, 0]
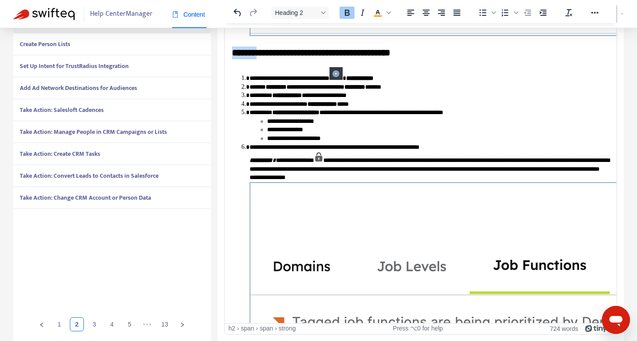
drag, startPoint x: 265, startPoint y: 61, endPoint x: 212, endPoint y: 60, distance: 53.2
click at [225, 60] on html "**********" at bounding box center [420, 85] width 391 height 1704
click at [267, 57] on strong "**********" at bounding box center [299, 52] width 134 height 9
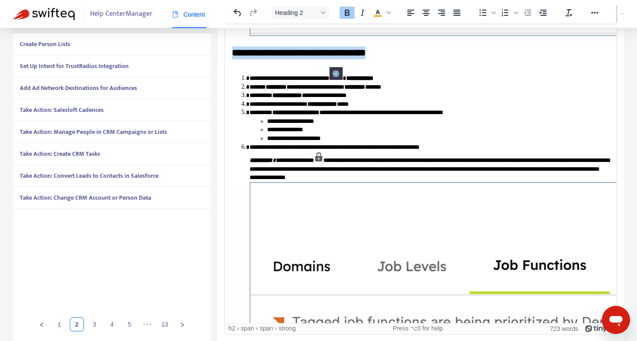
click at [345, 8] on icon "Bold" at bounding box center [347, 12] width 11 height 11
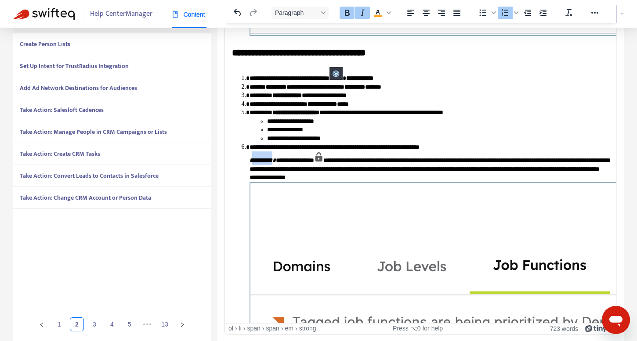
drag, startPoint x: 283, startPoint y: 168, endPoint x: 250, endPoint y: 168, distance: 32.1
click at [250, 163] on em "**********" at bounding box center [263, 160] width 26 height 6
click at [379, 12] on icon "Text color #f90" at bounding box center [378, 12] width 4 height 4
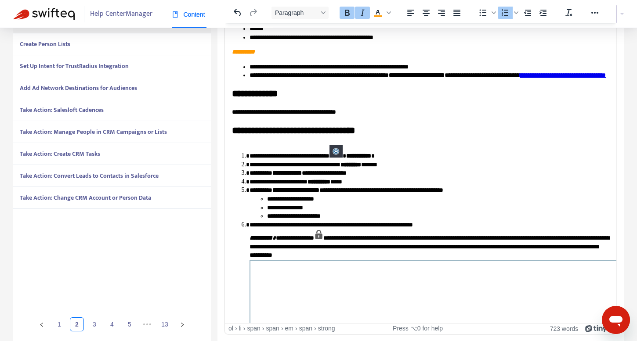
scroll to position [224, 0]
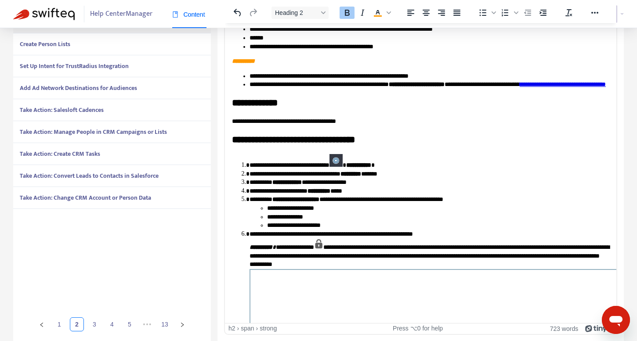
click at [299, 144] on strong "**********" at bounding box center [293, 139] width 123 height 9
click at [347, 14] on icon "Bold" at bounding box center [347, 13] width 5 height 6
click at [264, 107] on strong "**********" at bounding box center [255, 102] width 46 height 9
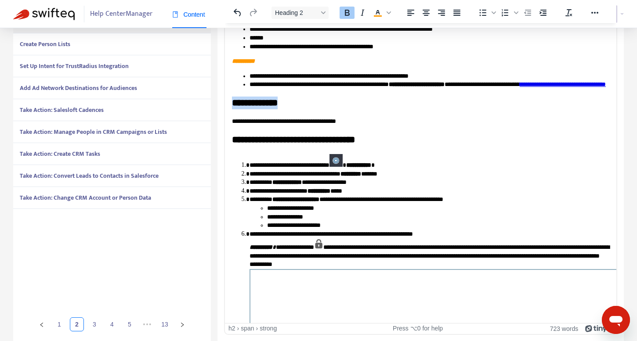
click at [264, 107] on strong "**********" at bounding box center [255, 102] width 46 height 9
click at [344, 8] on icon "Bold" at bounding box center [347, 12] width 11 height 11
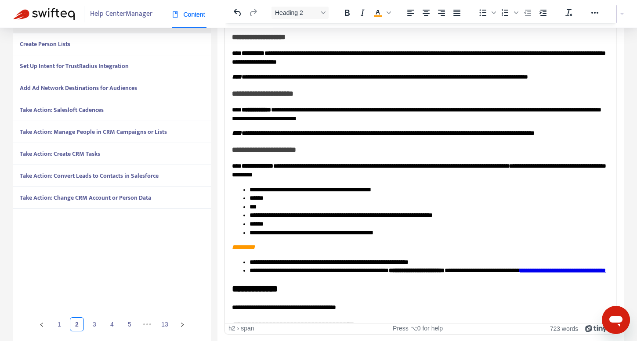
scroll to position [0, 0]
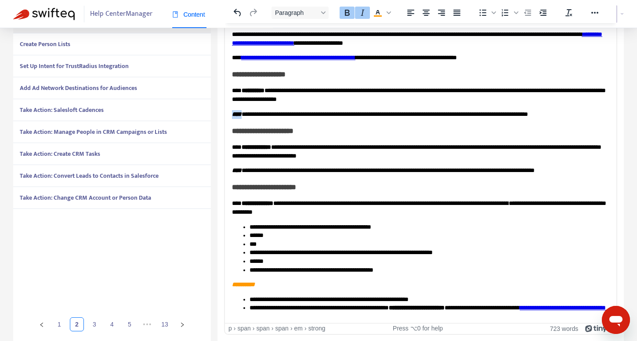
drag, startPoint x: 243, startPoint y: 114, endPoint x: 206, endPoint y: 114, distance: 37.8
click at [379, 9] on icon "Text color #f90" at bounding box center [378, 12] width 11 height 11
drag, startPoint x: 245, startPoint y: 170, endPoint x: 216, endPoint y: 170, distance: 28.6
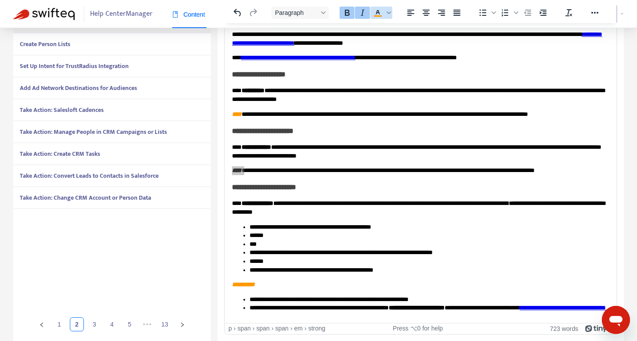
click at [376, 11] on icon "Text color #f90" at bounding box center [378, 12] width 11 height 11
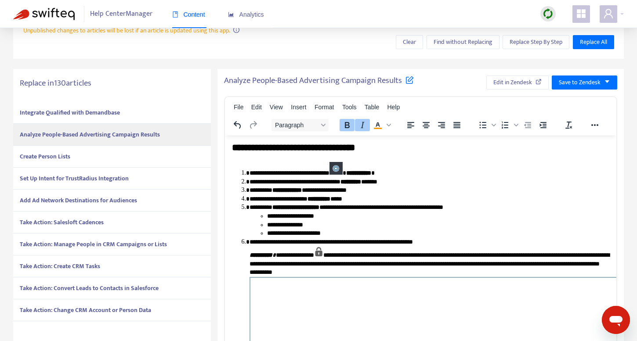
scroll to position [357, 0]
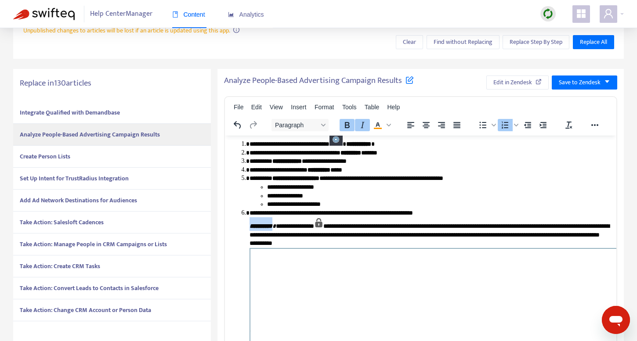
drag, startPoint x: 282, startPoint y: 235, endPoint x: 247, endPoint y: 235, distance: 34.7
click at [379, 125] on icon "Text color #f90" at bounding box center [378, 125] width 11 height 11
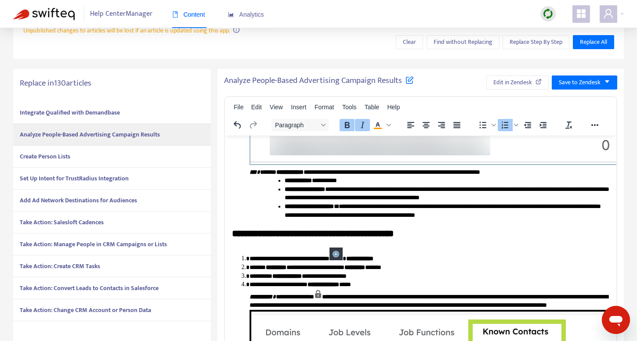
scroll to position [1255, 0]
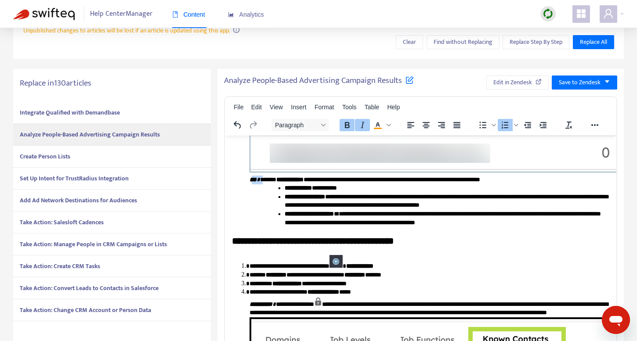
drag, startPoint x: 263, startPoint y: 185, endPoint x: 250, endPoint y: 185, distance: 13.2
click at [250, 182] on span "**********" at bounding box center [365, 179] width 231 height 6
click at [377, 123] on icon "Text color #f90" at bounding box center [378, 125] width 11 height 11
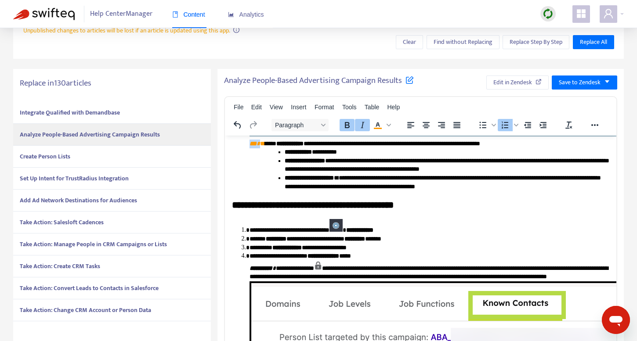
scroll to position [1312, 0]
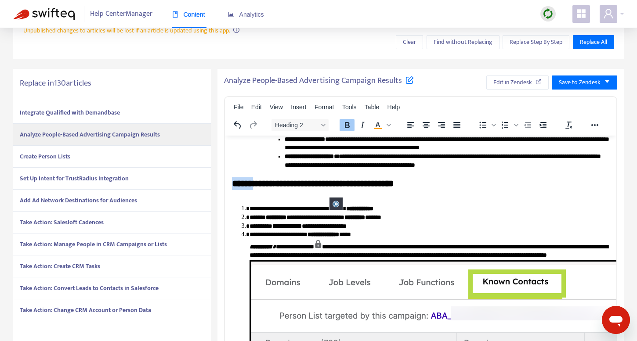
drag, startPoint x: 261, startPoint y: 190, endPoint x: 208, endPoint y: 192, distance: 53.2
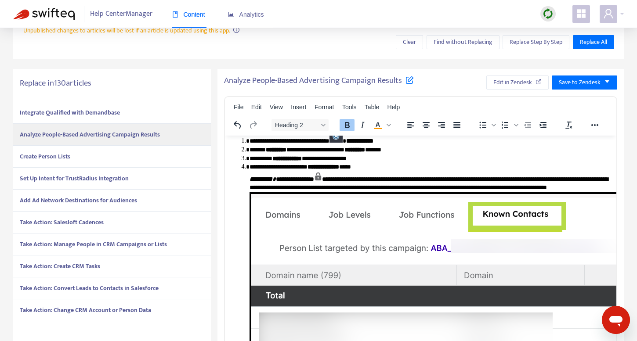
scroll to position [1387, 0]
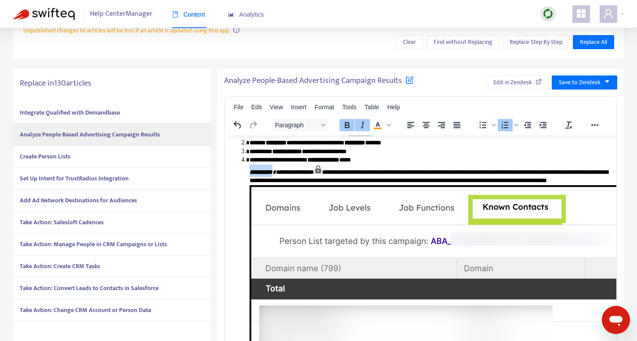
drag, startPoint x: 282, startPoint y: 177, endPoint x: 233, endPoint y: 179, distance: 49.3
click at [233, 179] on ol "**********" at bounding box center [420, 284] width 377 height 323
click at [376, 125] on icon "Text color #f90" at bounding box center [378, 125] width 4 height 4
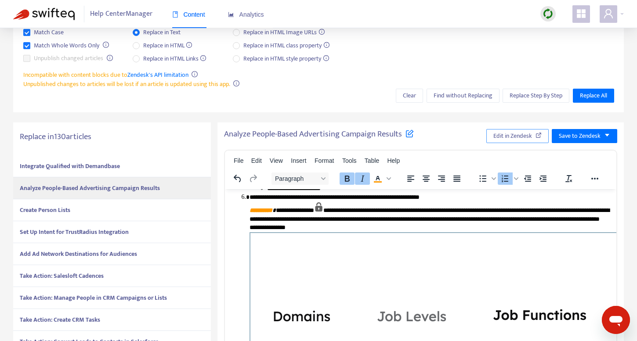
scroll to position [85, 0]
click at [581, 135] on span "Save to Zendesk" at bounding box center [580, 137] width 42 height 10
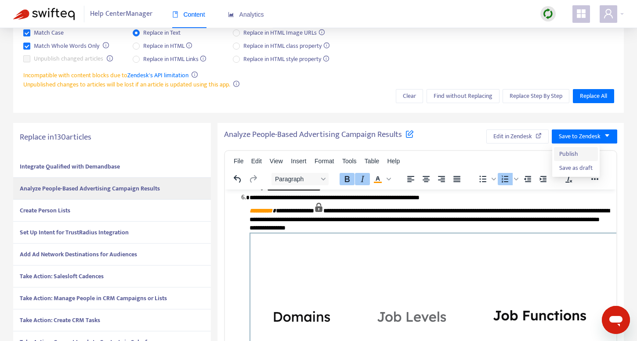
click at [568, 154] on span "Publish" at bounding box center [575, 154] width 33 height 10
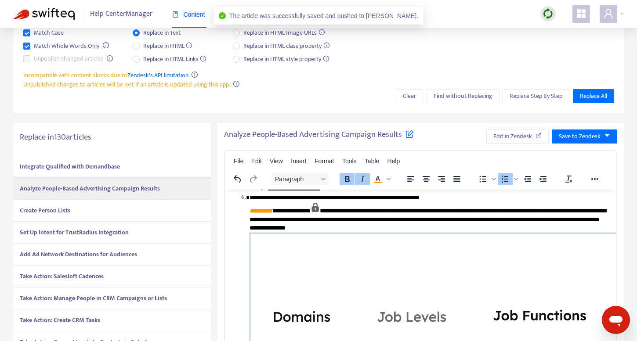
click at [53, 208] on strong "Create Person Lists" at bounding box center [45, 211] width 51 height 10
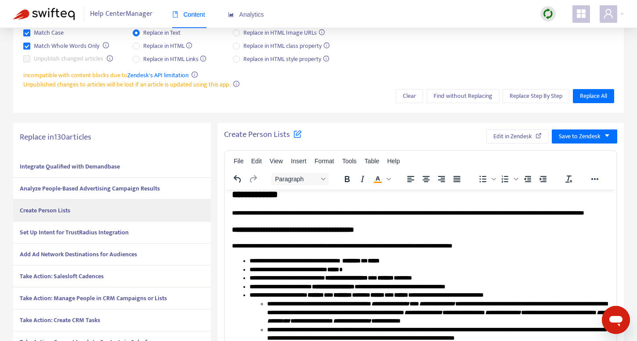
scroll to position [0, 0]
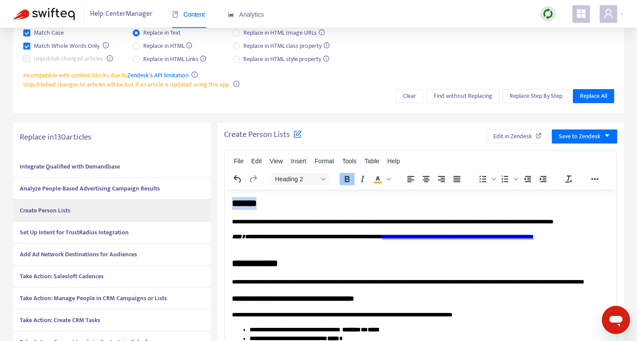
drag, startPoint x: 233, startPoint y: 222, endPoint x: 231, endPoint y: 185, distance: 36.9
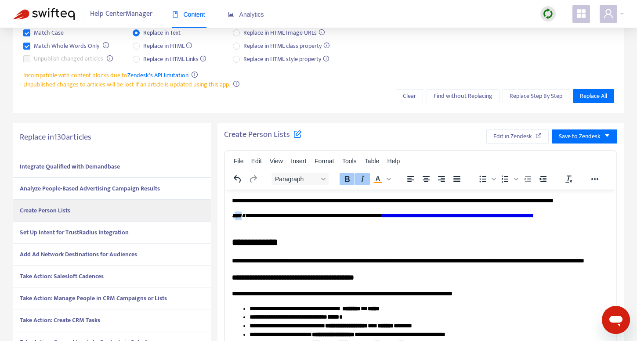
drag, startPoint x: 244, startPoint y: 224, endPoint x: 229, endPoint y: 224, distance: 14.5
click at [376, 177] on icon "Text color #f90" at bounding box center [378, 179] width 11 height 11
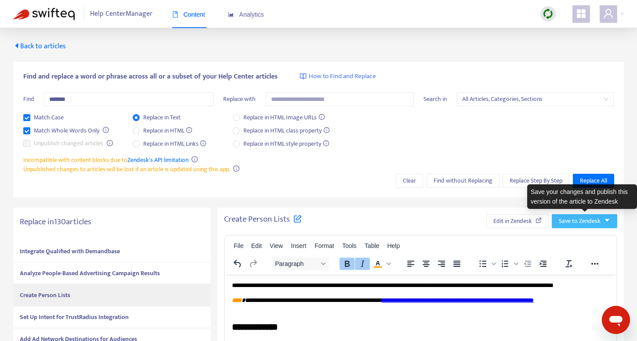
click at [576, 224] on span "Save to Zendesk" at bounding box center [580, 222] width 42 height 10
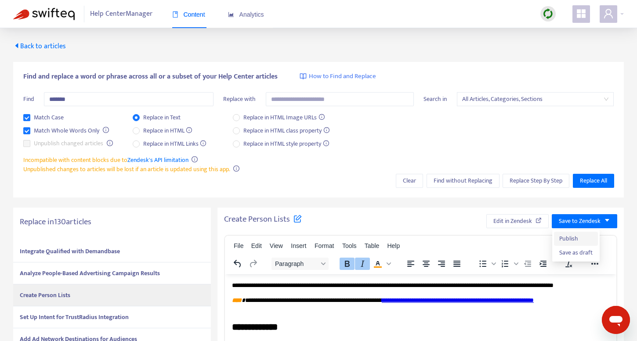
click at [564, 237] on span "Publish" at bounding box center [575, 239] width 33 height 10
click at [507, 222] on span "Edit in Zendesk" at bounding box center [512, 222] width 39 height 10
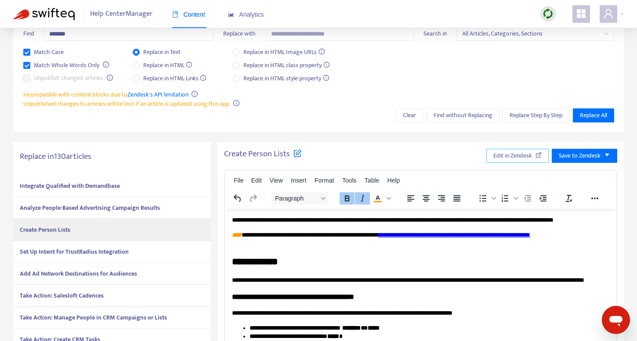
scroll to position [79, 0]
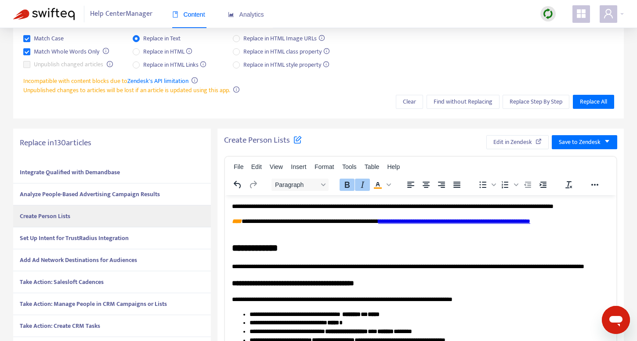
click at [115, 237] on strong "Set Up Intent for TrustRadius Integration" at bounding box center [74, 238] width 109 height 10
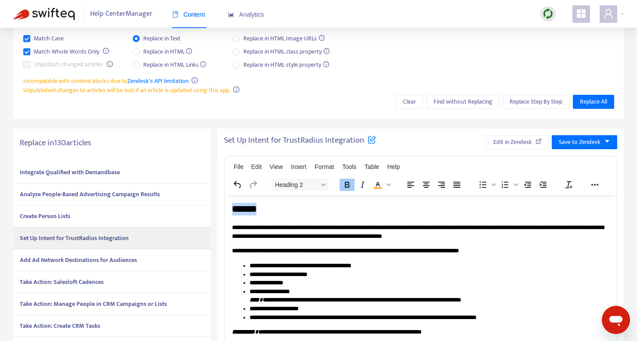
drag, startPoint x: 233, startPoint y: 226, endPoint x: 232, endPoint y: 200, distance: 26.4
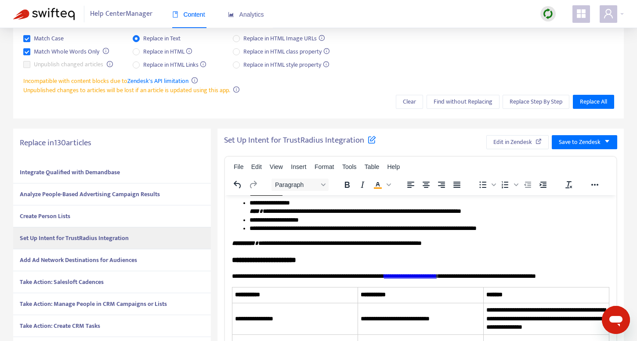
scroll to position [0, 0]
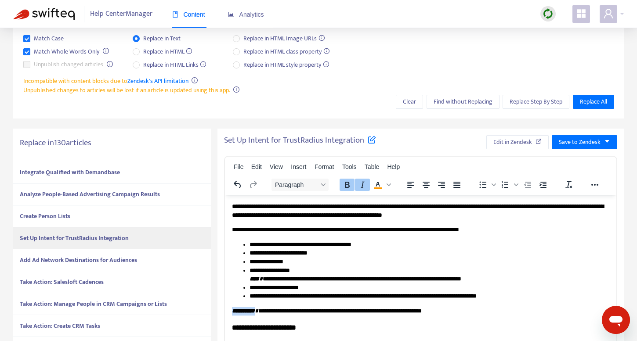
drag, startPoint x: 263, startPoint y: 312, endPoint x: 219, endPoint y: 312, distance: 43.9
click at [378, 186] on icon "Text color #f90" at bounding box center [378, 185] width 11 height 11
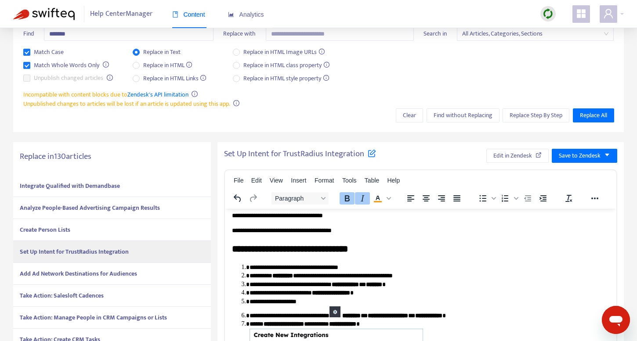
scroll to position [267, 0]
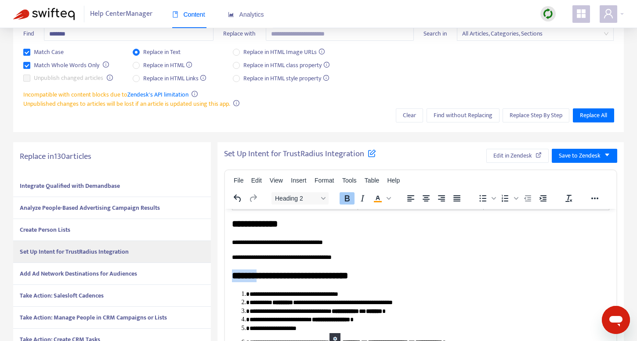
drag, startPoint x: 263, startPoint y: 290, endPoint x: 206, endPoint y: 285, distance: 56.9
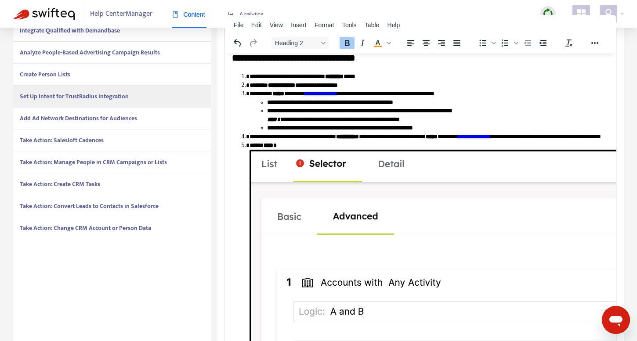
scroll to position [648, 0]
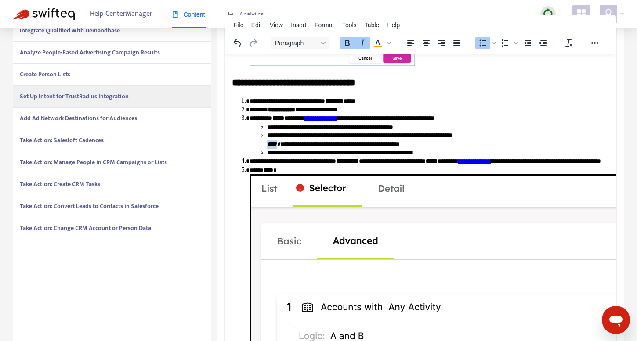
drag, startPoint x: 279, startPoint y: 158, endPoint x: 266, endPoint y: 158, distance: 13.2
click at [266, 157] on ul "**********" at bounding box center [430, 140] width 360 height 34
click at [379, 43] on icon "Text color #f90" at bounding box center [378, 43] width 11 height 11
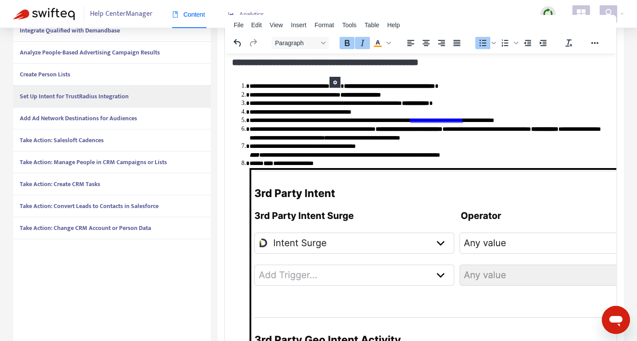
scroll to position [1236, 0]
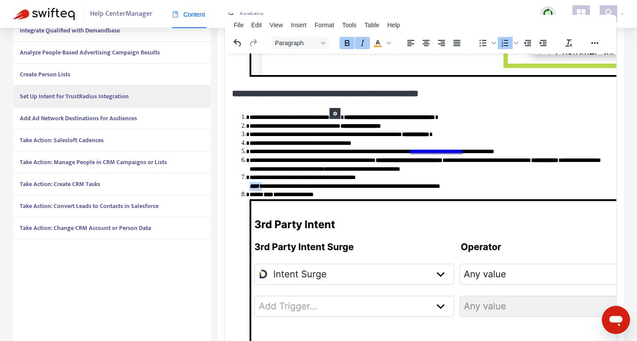
drag, startPoint x: 262, startPoint y: 206, endPoint x: 247, endPoint y: 206, distance: 14.5
click at [247, 206] on ol "**********" at bounding box center [420, 301] width 377 height 386
click at [374, 42] on icon "Text color #f90" at bounding box center [378, 43] width 11 height 11
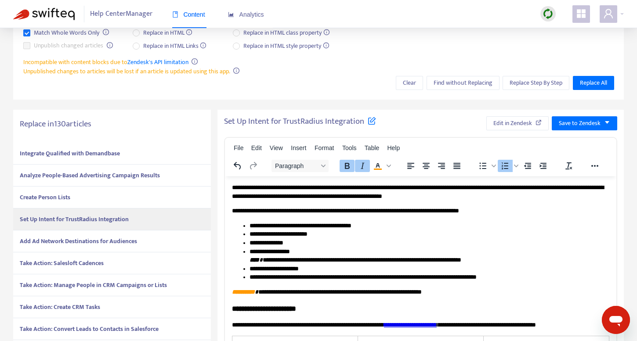
scroll to position [0, 0]
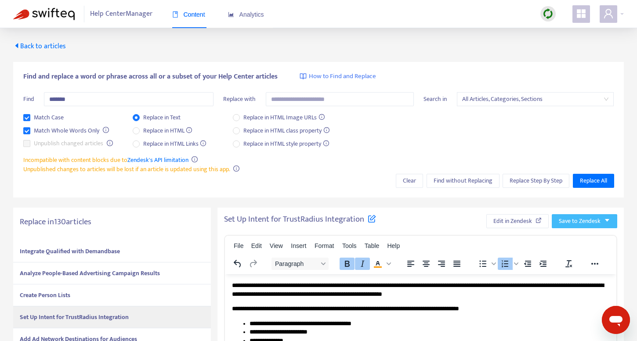
click at [579, 222] on span "Save to Zendesk" at bounding box center [580, 222] width 42 height 10
click at [565, 239] on span "Publish" at bounding box center [575, 239] width 33 height 10
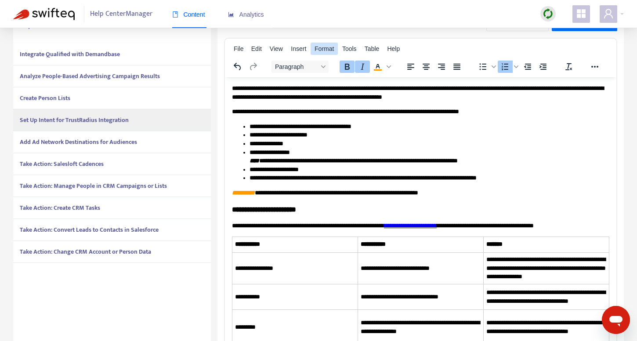
scroll to position [251, 0]
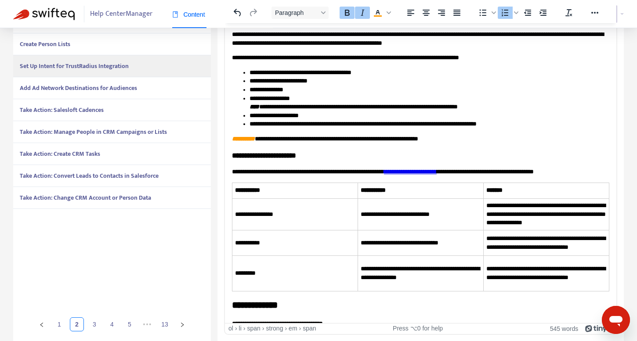
click at [93, 86] on strong "Add Ad Network Destinations for Audiences" at bounding box center [78, 88] width 117 height 10
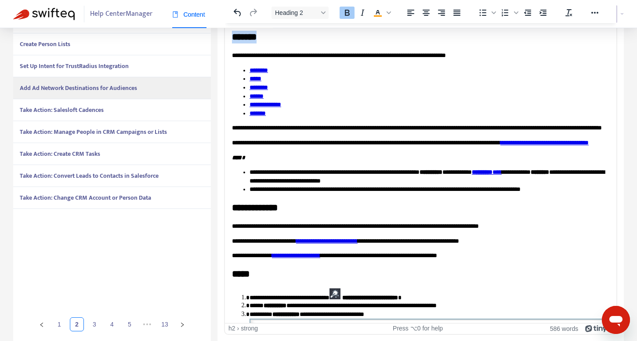
drag, startPoint x: 233, startPoint y: 55, endPoint x: 231, endPoint y: 32, distance: 23.8
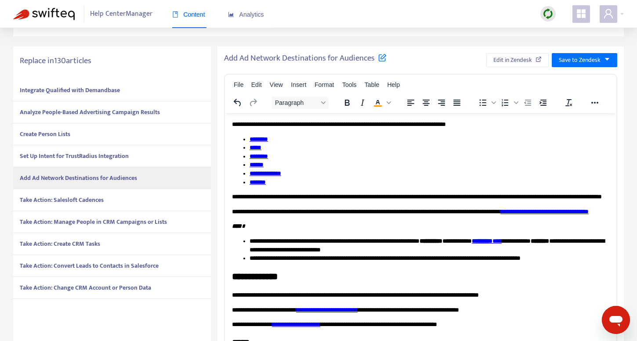
scroll to position [158, 0]
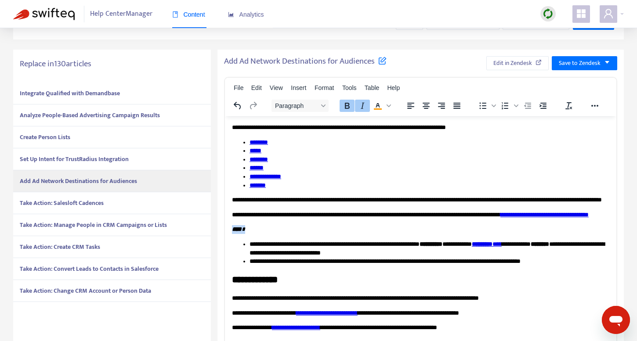
drag, startPoint x: 248, startPoint y: 247, endPoint x: 221, endPoint y: 247, distance: 27.2
click at [375, 108] on icon "Text color #f90" at bounding box center [378, 106] width 11 height 11
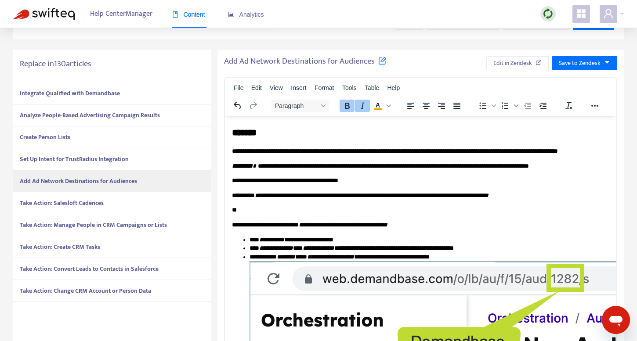
scroll to position [1027, 0]
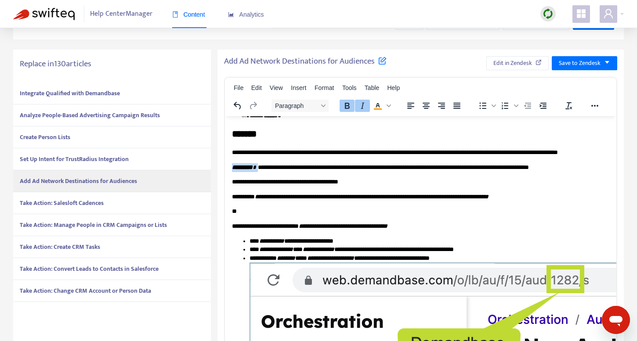
drag, startPoint x: 263, startPoint y: 191, endPoint x: 228, endPoint y: 191, distance: 35.1
click at [376, 105] on icon "Text color #f90" at bounding box center [378, 105] width 4 height 4
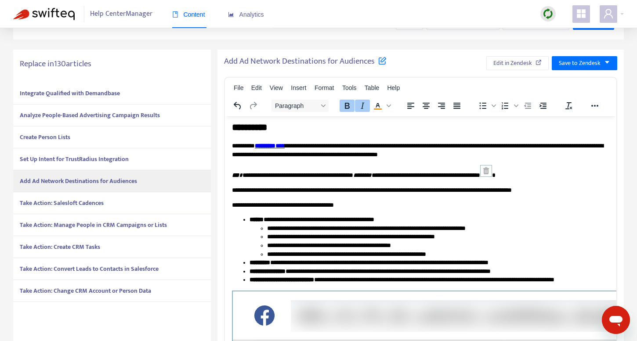
scroll to position [1494, 0]
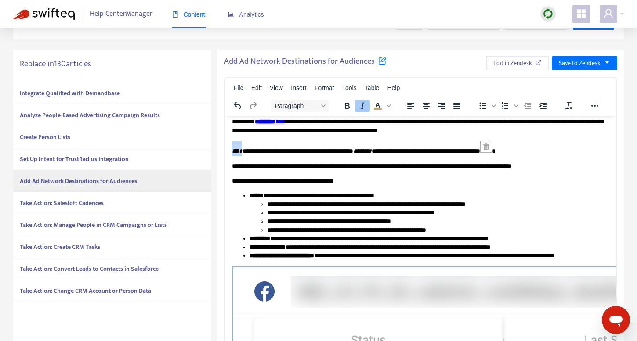
drag, startPoint x: 243, startPoint y: 168, endPoint x: 217, endPoint y: 168, distance: 25.9
click at [377, 107] on icon "Text color #f90" at bounding box center [378, 106] width 11 height 11
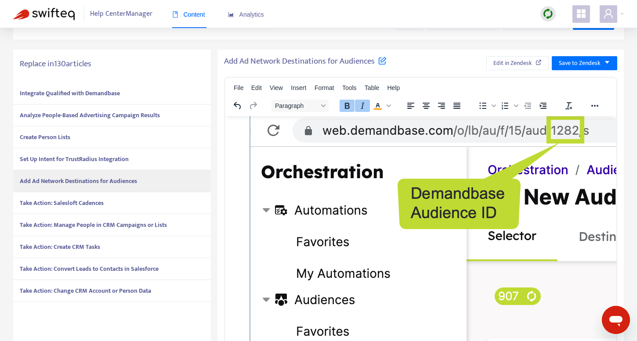
scroll to position [1120, 0]
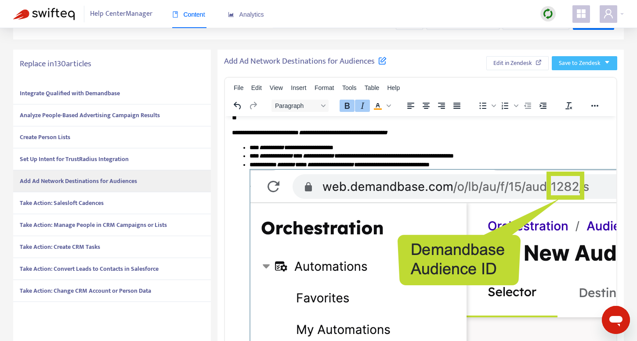
click at [577, 58] on span "Save to Zendesk" at bounding box center [580, 63] width 42 height 10
click at [565, 78] on span "Publish" at bounding box center [575, 81] width 33 height 10
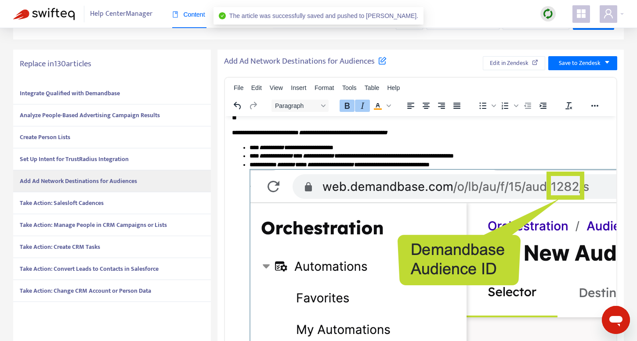
click at [99, 201] on strong "Take Action: Salesloft Cadences" at bounding box center [62, 203] width 84 height 10
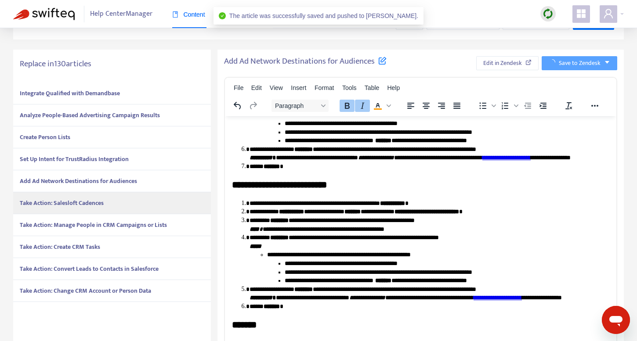
scroll to position [364, 0]
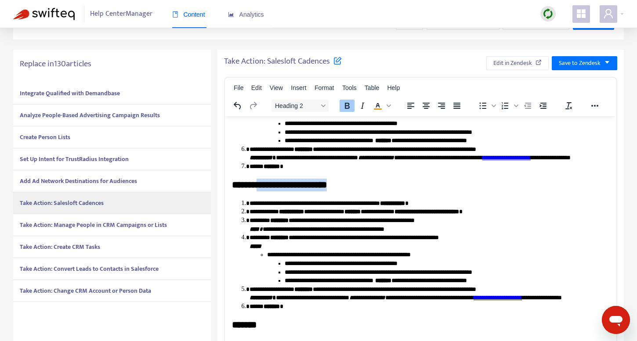
drag, startPoint x: 262, startPoint y: 168, endPoint x: 383, endPoint y: 169, distance: 121.3
click at [383, 178] on h2 "**********" at bounding box center [420, 184] width 377 height 13
click at [263, 180] on strong "**********" at bounding box center [279, 184] width 95 height 9
drag, startPoint x: 263, startPoint y: 167, endPoint x: 446, endPoint y: 283, distance: 216.6
click at [225, 167] on html "**********" at bounding box center [420, 105] width 391 height 622
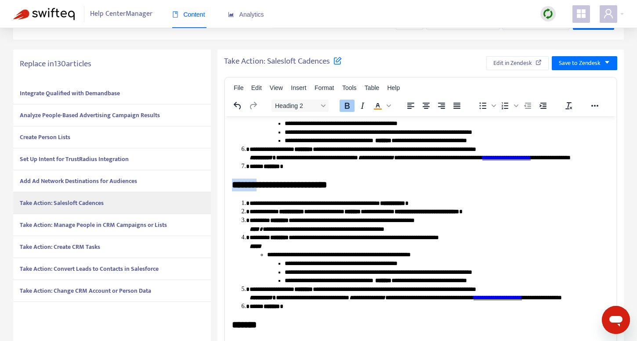
copy strong "*******"
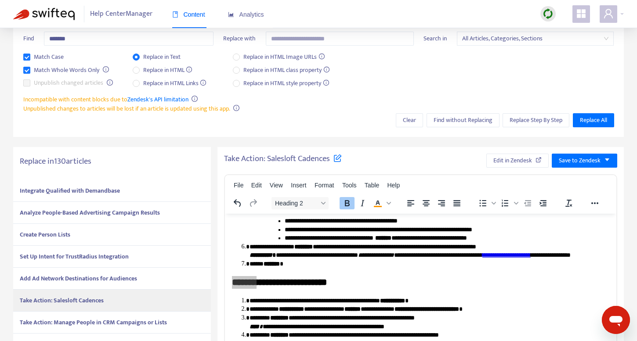
scroll to position [0, 0]
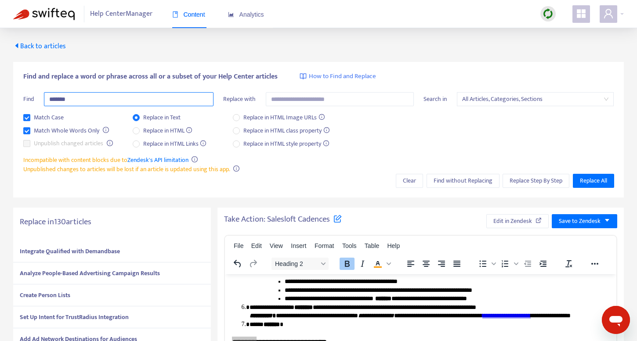
click at [94, 102] on input "*******" at bounding box center [129, 99] width 170 height 14
paste input "text"
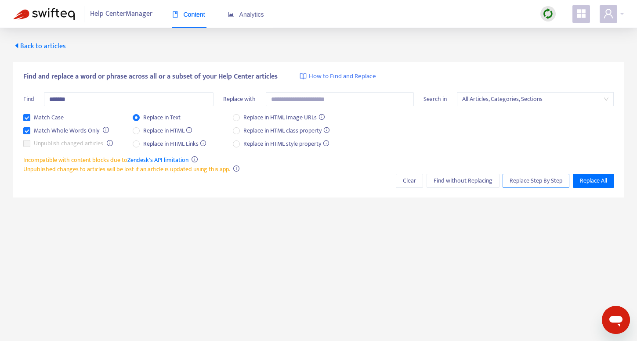
click at [527, 181] on span "Replace Step By Step" at bounding box center [536, 181] width 53 height 10
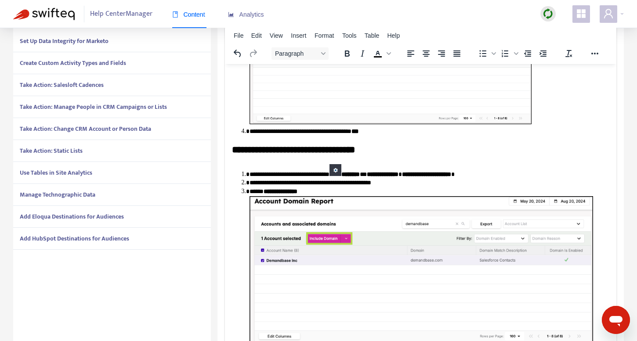
scroll to position [251, 0]
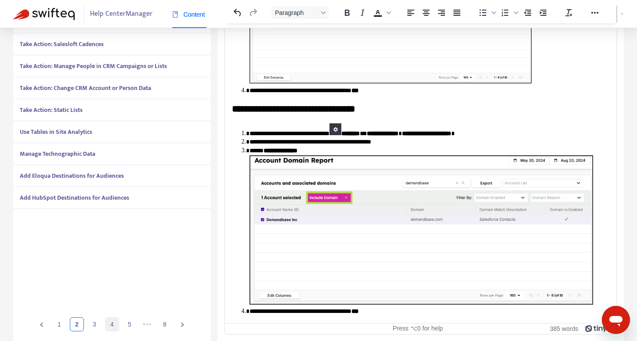
click at [112, 322] on link "4" at bounding box center [111, 324] width 13 height 13
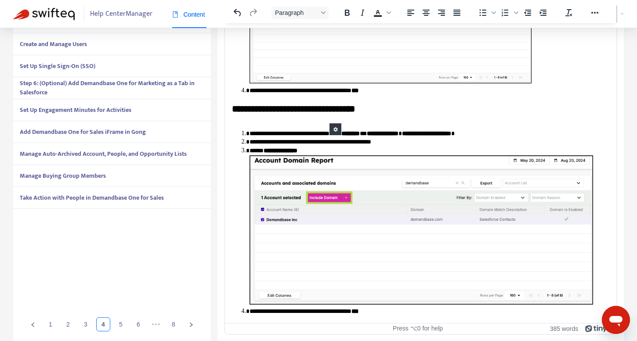
click at [102, 111] on strong "Set Up Engagement Minutes for Activities" at bounding box center [76, 110] width 112 height 10
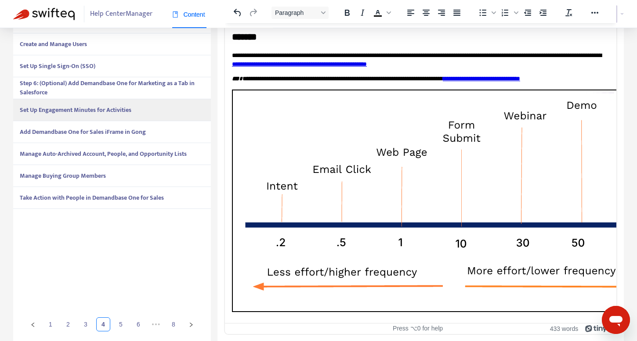
scroll to position [0, 0]
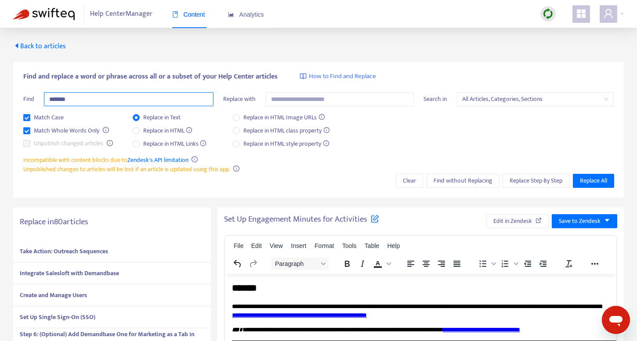
click at [103, 98] on input "******" at bounding box center [129, 99] width 170 height 14
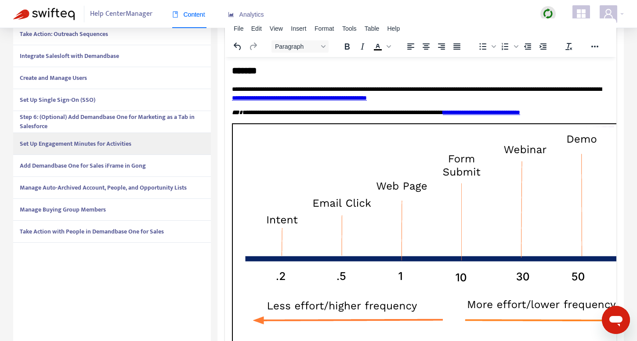
scroll to position [251, 0]
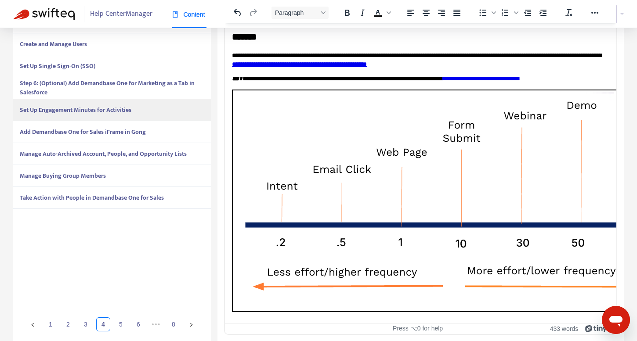
click at [114, 196] on strong "Take Action with People in Demandbase One for Sales" at bounding box center [92, 198] width 144 height 10
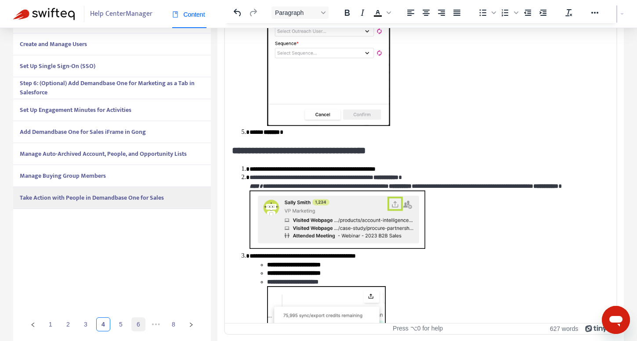
click at [136, 325] on link "6" at bounding box center [138, 324] width 13 height 13
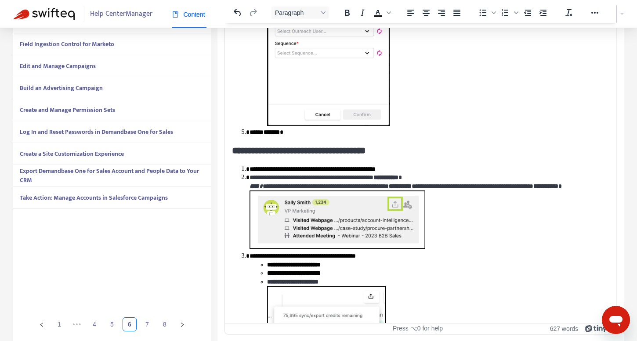
click at [90, 126] on div "Log In and Reset Passwords in Demandbase One for Sales" at bounding box center [112, 132] width 198 height 22
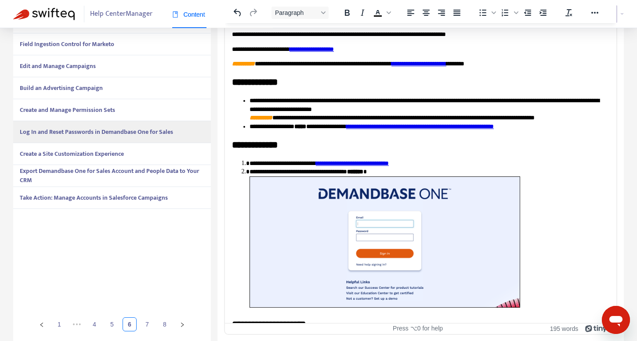
scroll to position [0, 0]
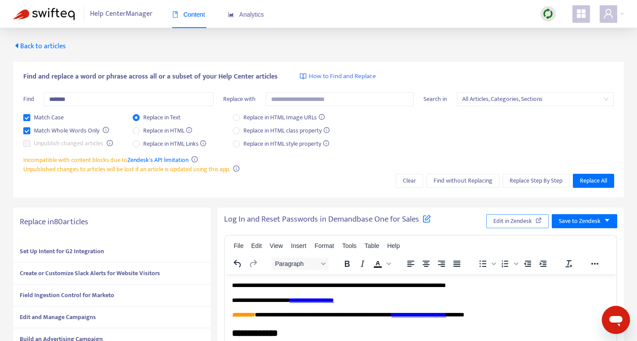
click at [521, 226] on span "Edit in Zendesk" at bounding box center [512, 222] width 39 height 10
click at [594, 181] on span "Replace All" at bounding box center [593, 181] width 27 height 10
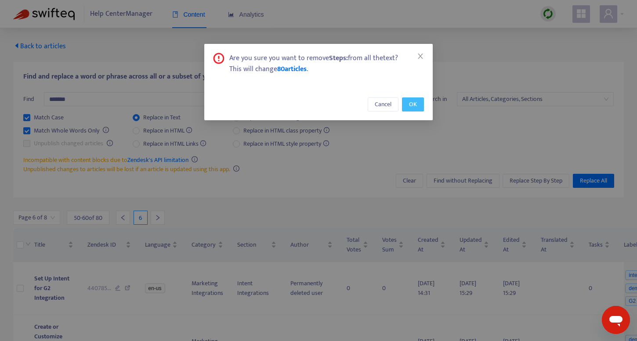
click at [414, 102] on span "OK" at bounding box center [413, 105] width 8 height 10
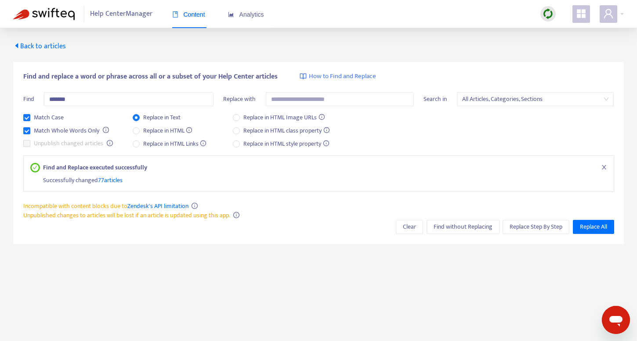
click at [108, 181] on span "77 articles" at bounding box center [110, 180] width 25 height 10
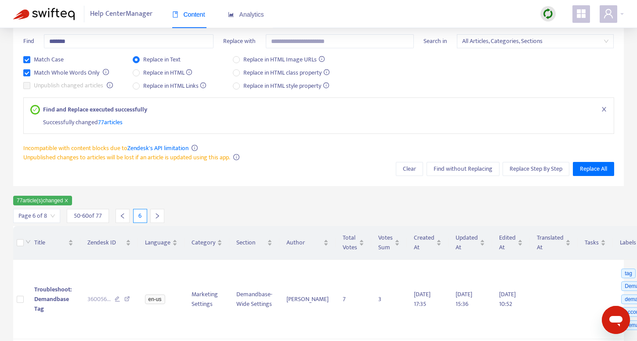
scroll to position [199, 0]
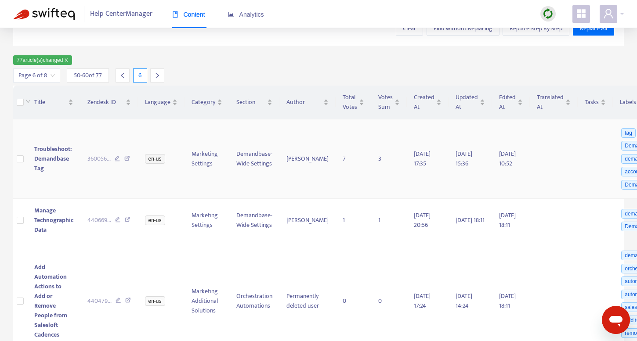
click at [59, 146] on span "Troubleshoot: Demandbase Tag" at bounding box center [52, 158] width 37 height 29
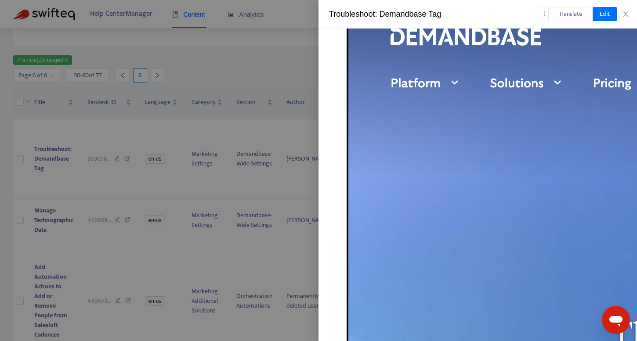
scroll to position [3467, 0]
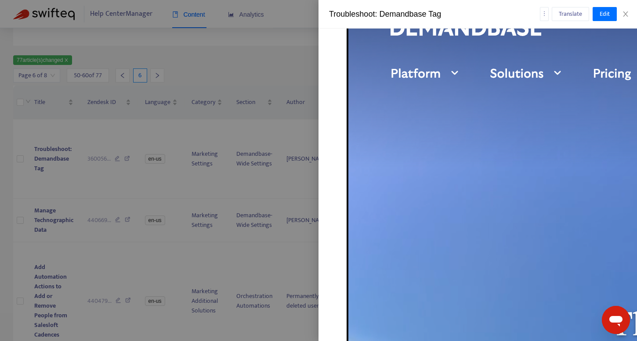
click at [42, 221] on div at bounding box center [318, 170] width 637 height 341
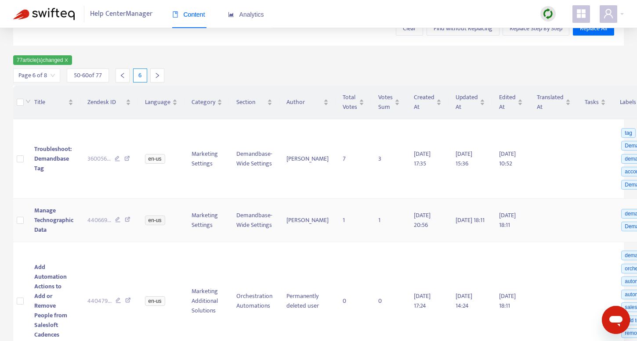
click at [52, 218] on span "Manage Technographic Data" at bounding box center [53, 220] width 39 height 29
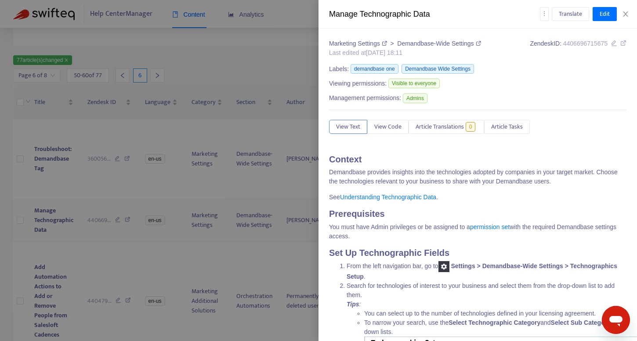
click at [56, 218] on div at bounding box center [318, 170] width 637 height 341
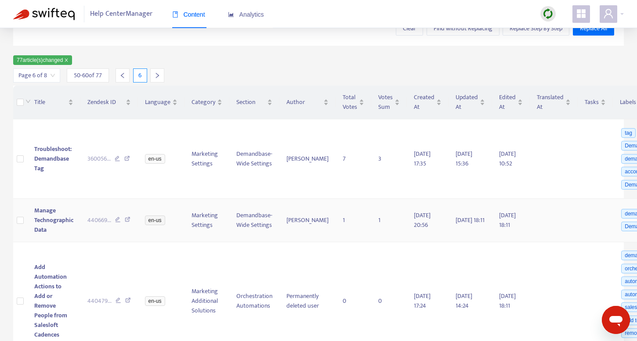
click at [48, 216] on span "Manage Technographic Data" at bounding box center [53, 220] width 39 height 29
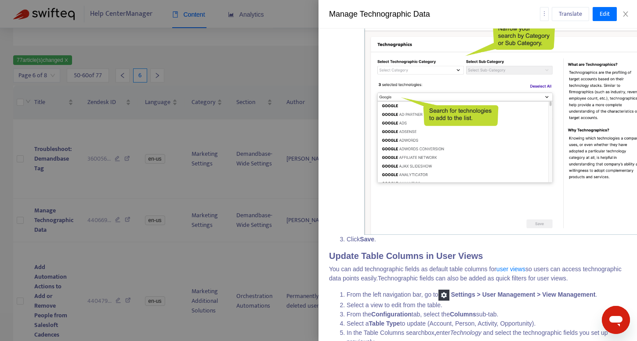
scroll to position [0, 0]
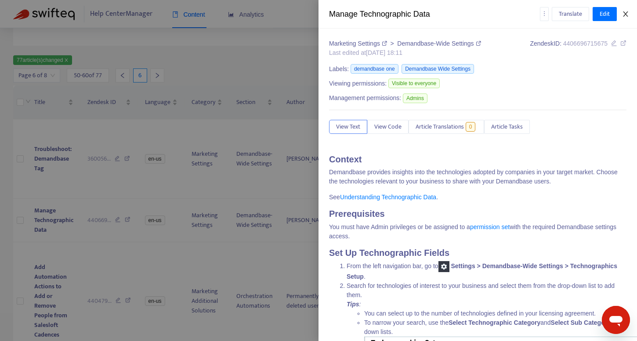
click at [626, 12] on icon "close" at bounding box center [625, 14] width 7 height 7
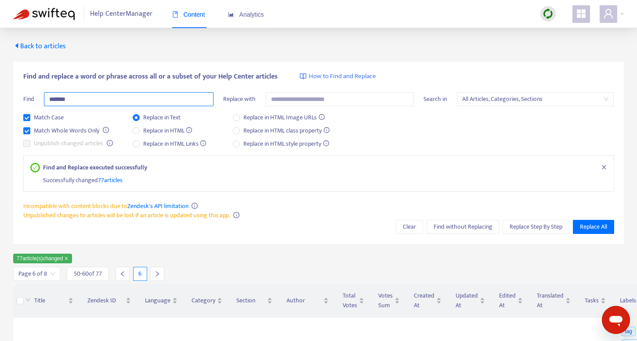
click at [85, 101] on input "******" at bounding box center [129, 99] width 170 height 14
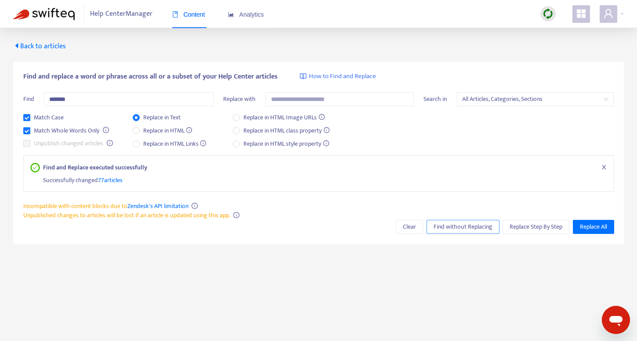
click at [455, 228] on span "Find without Replacing" at bounding box center [463, 227] width 59 height 10
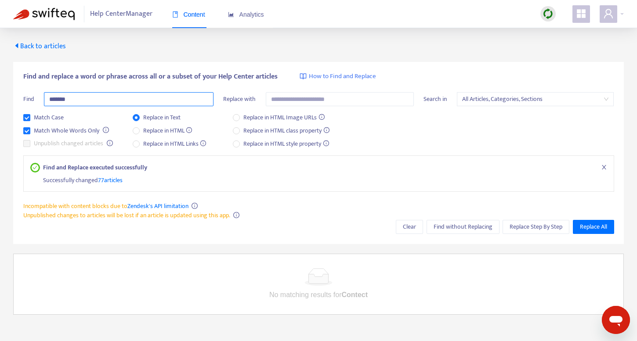
click at [104, 96] on input "*******" at bounding box center [129, 99] width 170 height 14
type input "*******"
click at [456, 231] on span "Find without Replacing" at bounding box center [463, 227] width 59 height 10
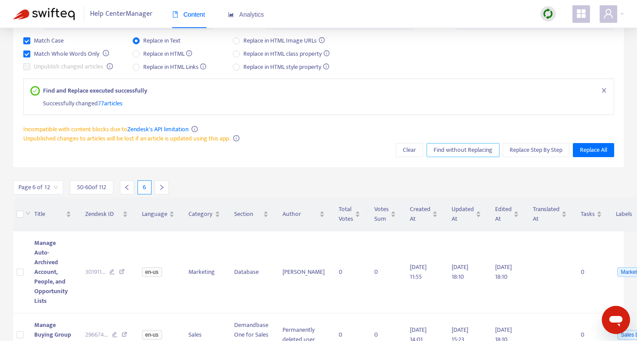
scroll to position [124, 0]
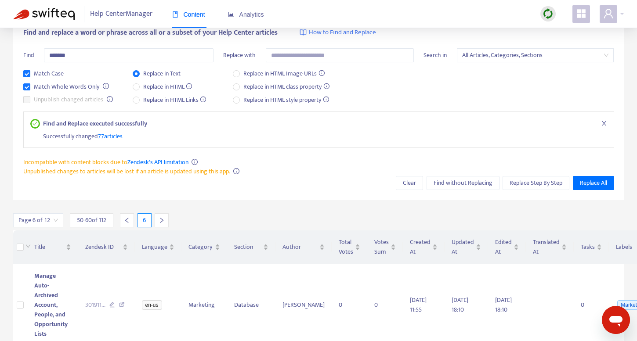
click at [604, 121] on icon "close" at bounding box center [604, 123] width 6 height 6
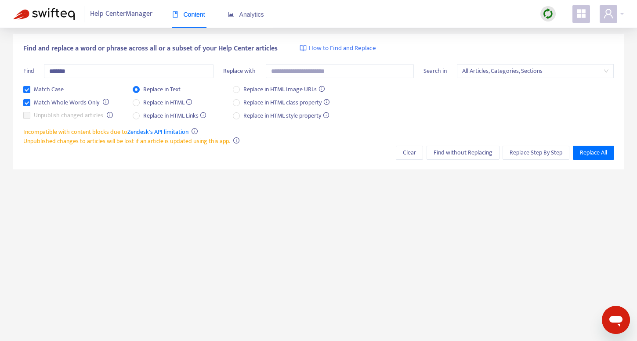
scroll to position [28, 0]
click at [459, 151] on span "Find without Replacing" at bounding box center [463, 153] width 59 height 10
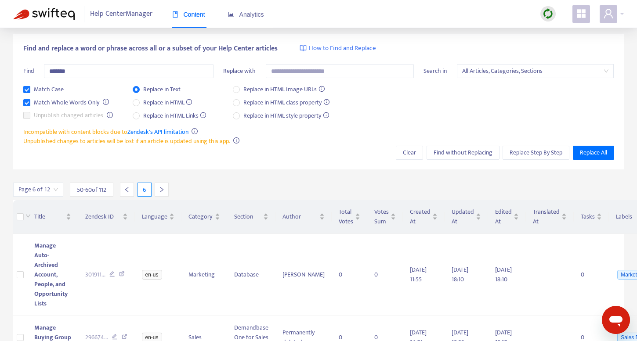
click at [40, 191] on input "search" at bounding box center [38, 189] width 40 height 13
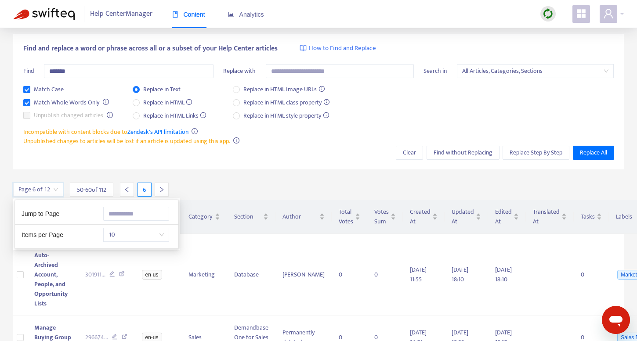
click at [98, 187] on span "50 - 60 of 112" at bounding box center [91, 189] width 29 height 9
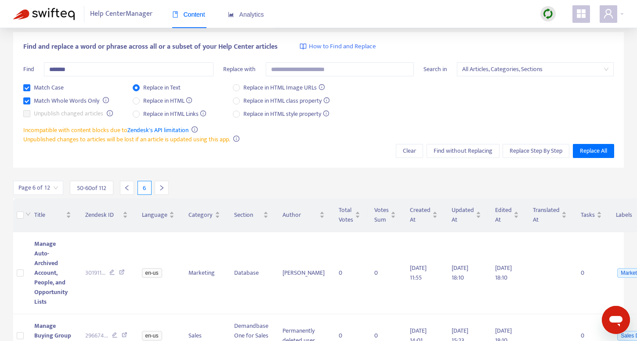
scroll to position [30, 0]
click at [529, 148] on span "Replace Step By Step" at bounding box center [536, 151] width 53 height 10
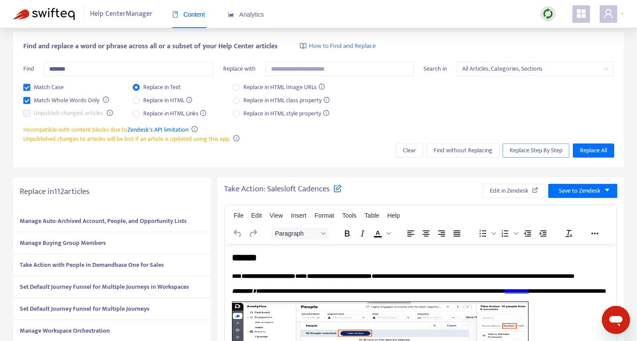
scroll to position [0, 0]
click at [453, 152] on span "Find without Replacing" at bounding box center [463, 151] width 59 height 10
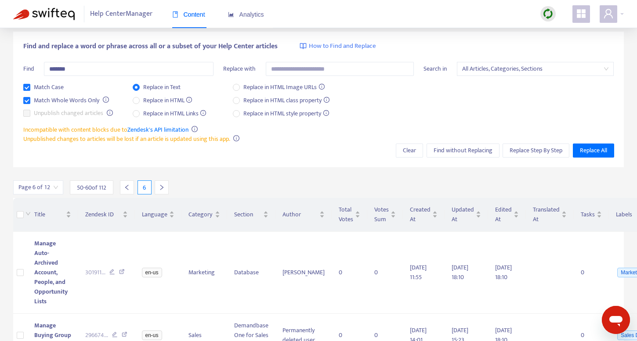
click at [40, 186] on input "search" at bounding box center [38, 187] width 40 height 13
click at [414, 147] on span "Clear" at bounding box center [409, 151] width 13 height 10
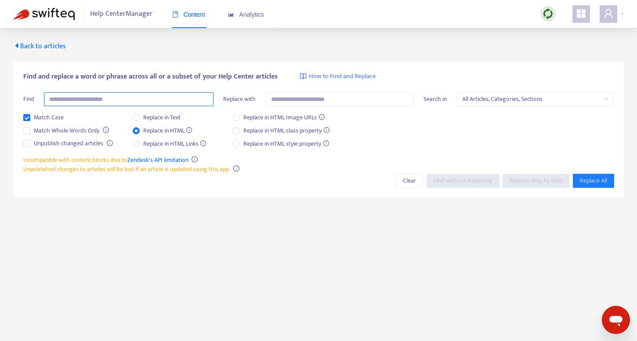
click at [141, 98] on input "text" at bounding box center [129, 99] width 170 height 14
paste input "**********"
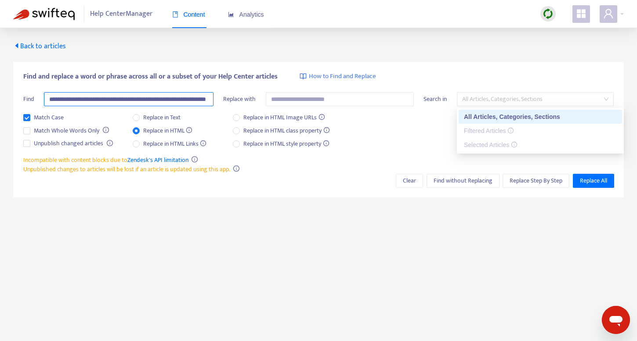
click at [506, 98] on span "All Articles, Categories, Sections" at bounding box center [535, 99] width 147 height 13
click at [372, 154] on div "Match Case Match Whole Words Only Unpublish changed articles Replace in Text Re…" at bounding box center [318, 134] width 591 height 43
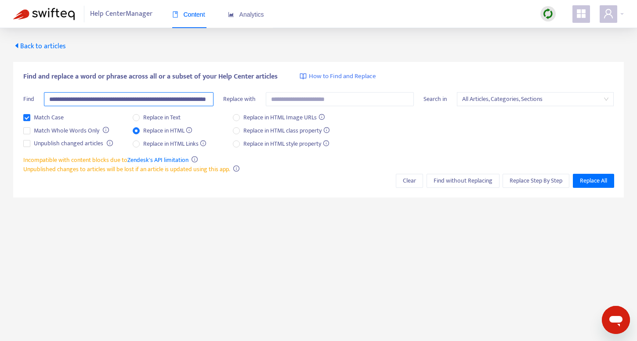
drag, startPoint x: 192, startPoint y: 98, endPoint x: 60, endPoint y: 98, distance: 131.8
click at [60, 98] on input "**********" at bounding box center [129, 99] width 170 height 14
click at [69, 98] on input "**********" at bounding box center [129, 99] width 170 height 14
click at [141, 100] on input "**********" at bounding box center [129, 99] width 170 height 14
type input "**********"
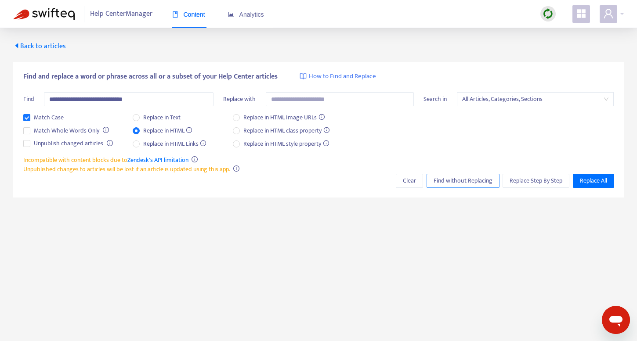
click at [466, 182] on span "Find without Replacing" at bounding box center [463, 181] width 59 height 10
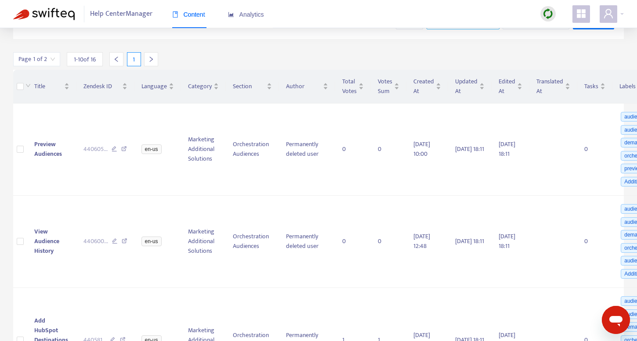
scroll to position [25, 0]
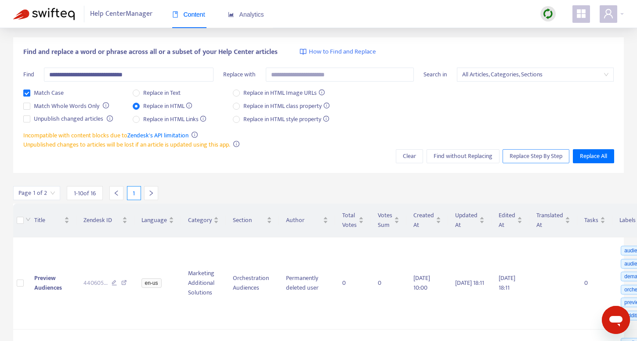
click at [522, 155] on span "Replace Step By Step" at bounding box center [536, 157] width 53 height 10
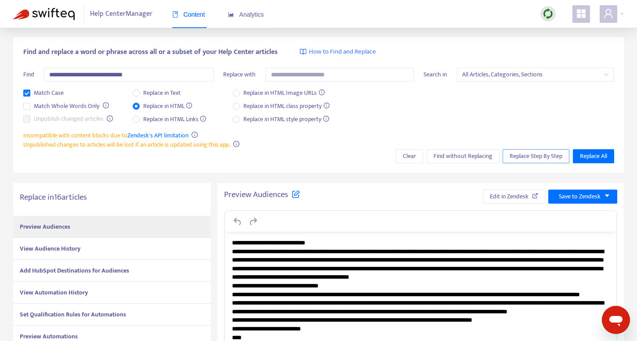
scroll to position [0, 0]
click at [82, 250] on div "View Audience History" at bounding box center [112, 249] width 198 height 22
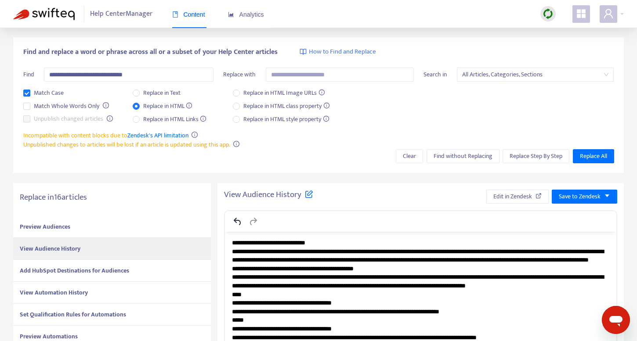
click at [79, 268] on strong "Add HubSpot Destinations for Audiences" at bounding box center [74, 271] width 109 height 10
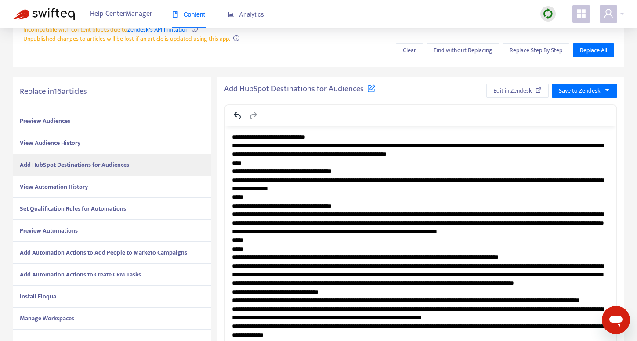
scroll to position [133, 0]
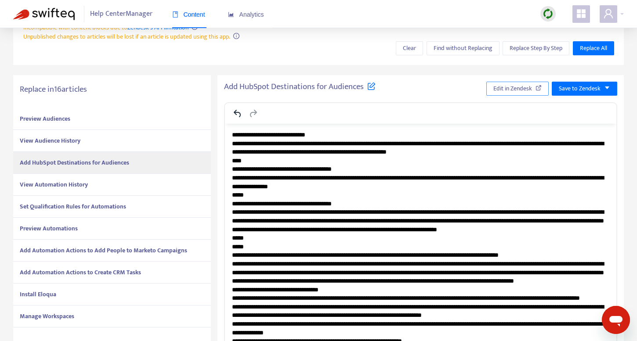
click at [523, 86] on span "Edit in Zendesk" at bounding box center [512, 89] width 39 height 10
click at [124, 188] on div "View Automation History" at bounding box center [112, 185] width 198 height 22
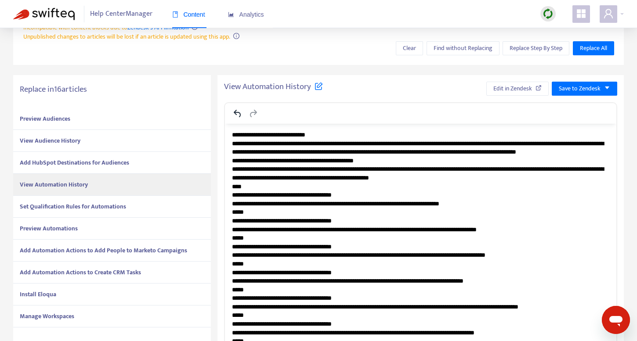
click at [107, 236] on div "Preview Automations" at bounding box center [112, 229] width 198 height 22
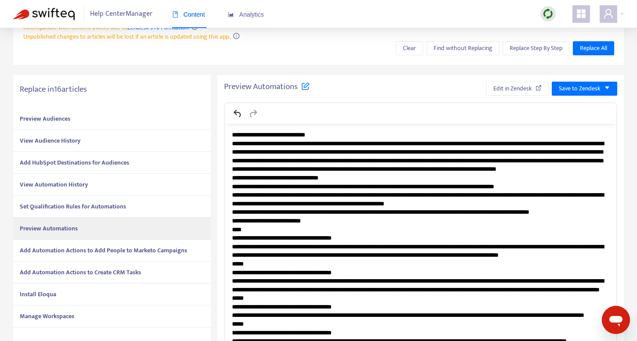
scroll to position [0, 0]
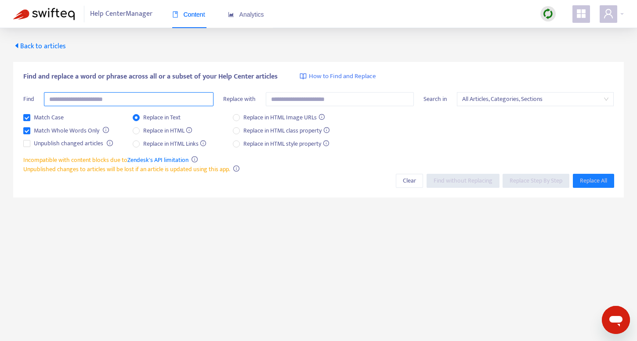
click at [153, 99] on input "text" at bounding box center [129, 99] width 170 height 14
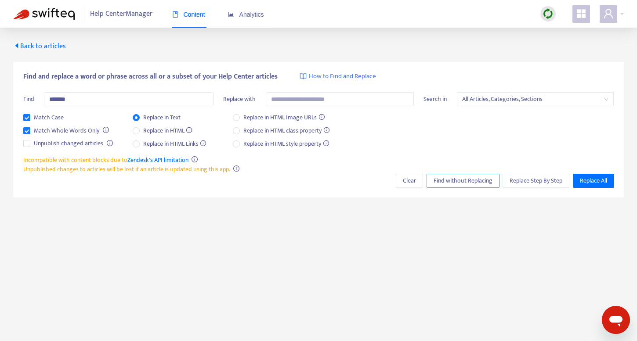
click at [465, 178] on span "Find without Replacing" at bounding box center [463, 181] width 59 height 10
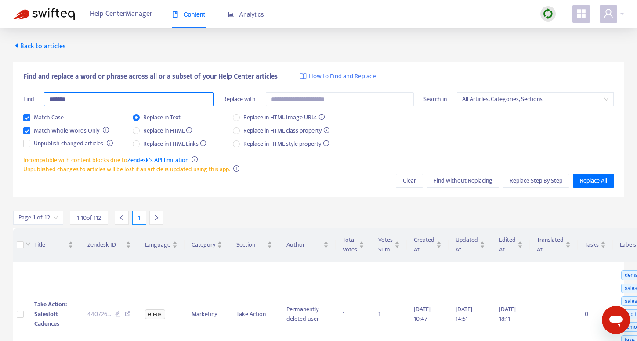
click at [88, 99] on input "*******" at bounding box center [129, 99] width 170 height 14
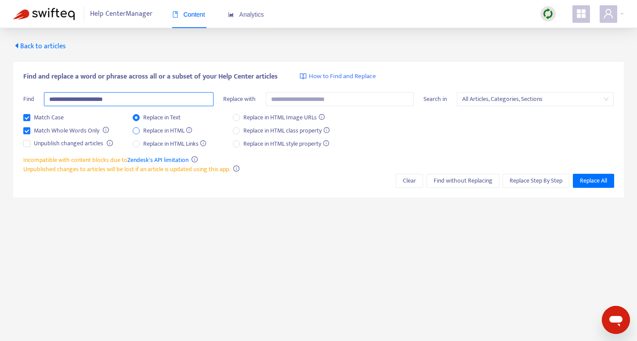
type input "**********"
click at [150, 132] on span "Replace in HTML" at bounding box center [168, 131] width 56 height 10
click at [458, 183] on span "Find without Replacing" at bounding box center [463, 181] width 59 height 10
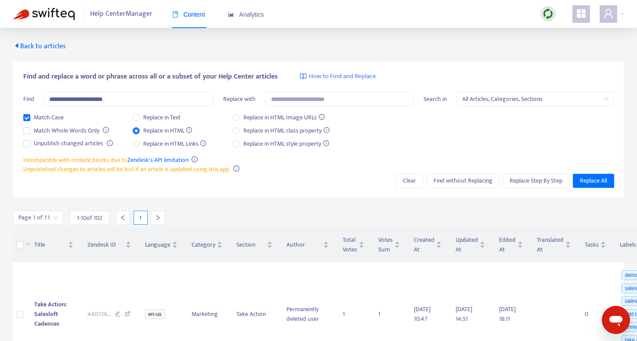
click at [550, 13] on img at bounding box center [548, 13] width 11 height 11
click at [568, 28] on link "Quick Sync" at bounding box center [565, 32] width 37 height 10
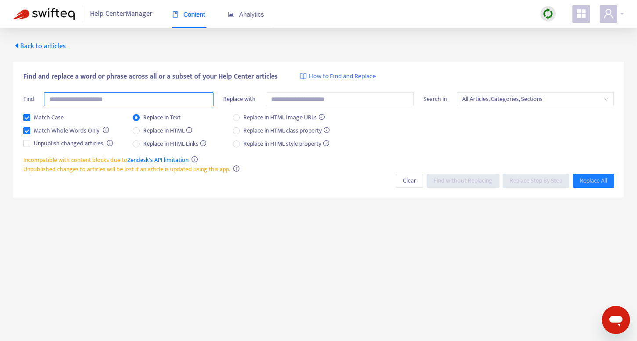
click at [136, 100] on input "text" at bounding box center [129, 99] width 170 height 14
type input "*******"
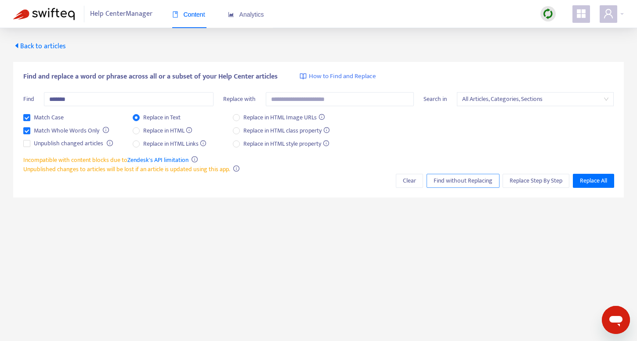
click at [473, 178] on span "Find without Replacing" at bounding box center [463, 181] width 59 height 10
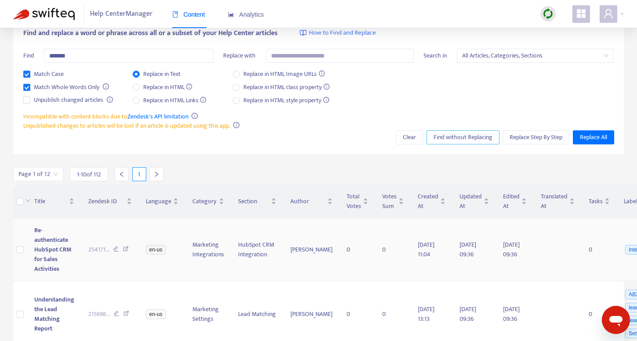
scroll to position [92, 0]
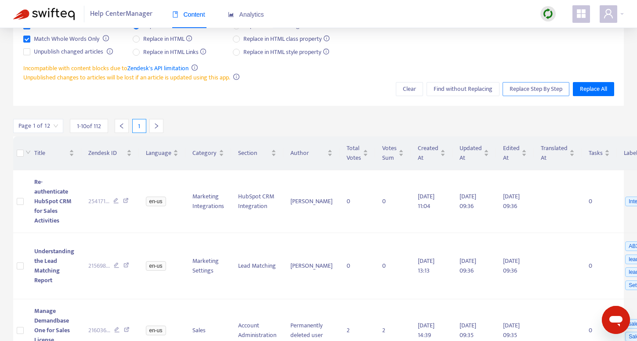
click at [521, 89] on span "Replace Step By Step" at bounding box center [536, 89] width 53 height 10
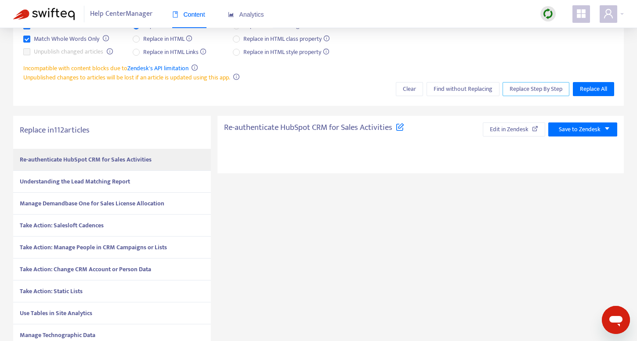
type textarea "**********"
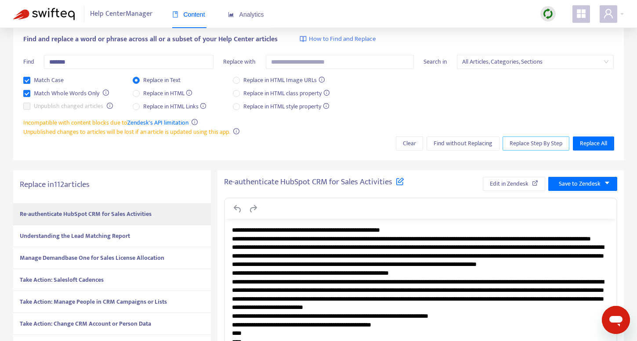
scroll to position [0, 0]
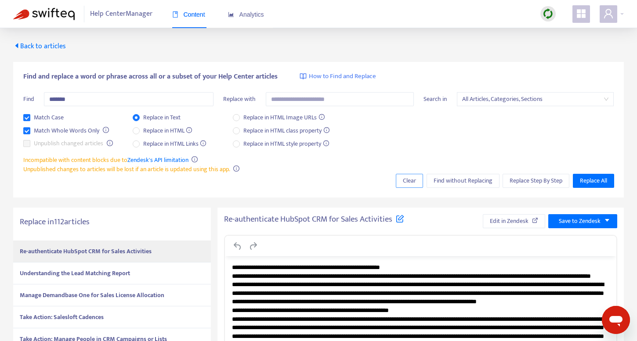
click at [413, 183] on span "Clear" at bounding box center [409, 181] width 13 height 10
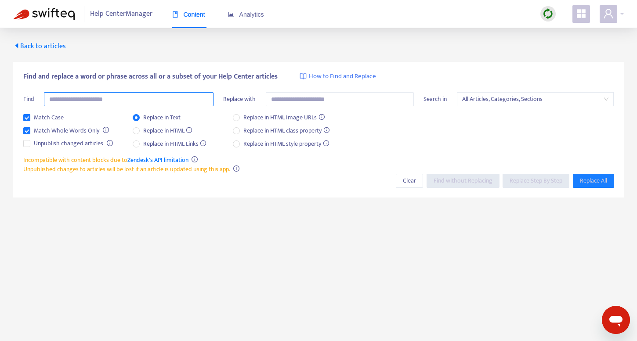
click at [137, 96] on input "text" at bounding box center [129, 99] width 170 height 14
type input "*******"
click at [533, 180] on span "Replace Step By Step" at bounding box center [536, 181] width 53 height 10
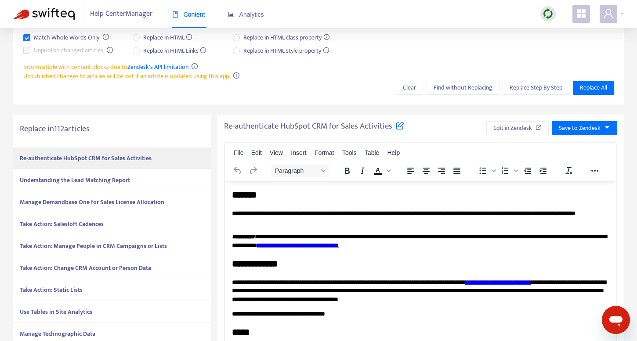
click at [82, 180] on strong "Understanding the Lead Matching Report" at bounding box center [75, 180] width 110 height 10
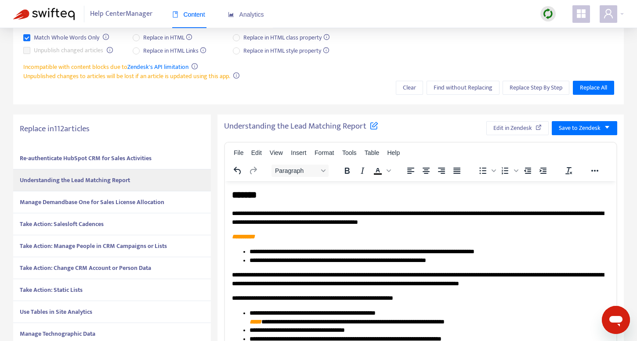
click at [107, 199] on strong "Manage Demandbase One for Sales License Allocation" at bounding box center [92, 202] width 145 height 10
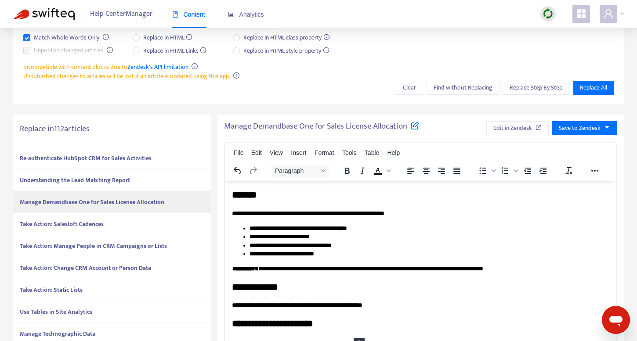
click at [134, 225] on div "Take Action: Salesloft Cadences" at bounding box center [112, 225] width 198 height 22
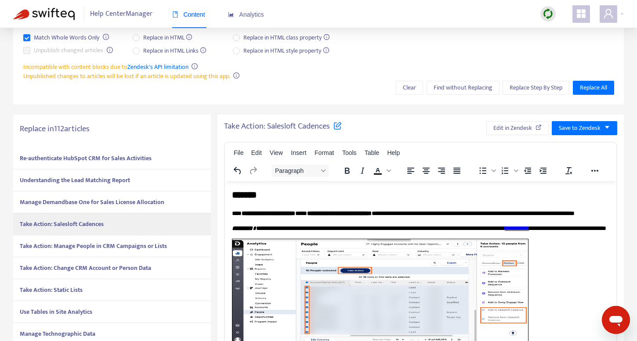
click at [149, 243] on strong "Take Action: Manage People in CRM Campaigns or Lists" at bounding box center [93, 246] width 147 height 10
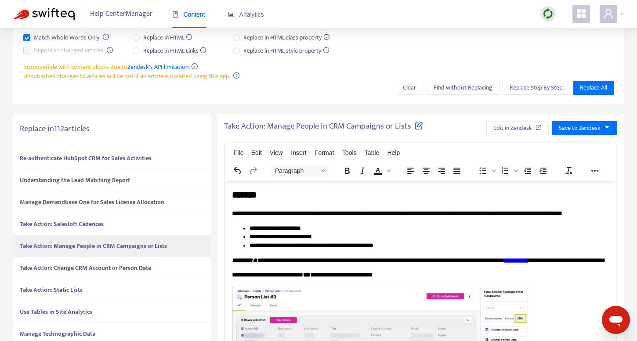
click at [149, 269] on strong "Take Action: Change CRM Account or Person Data" at bounding box center [85, 268] width 131 height 10
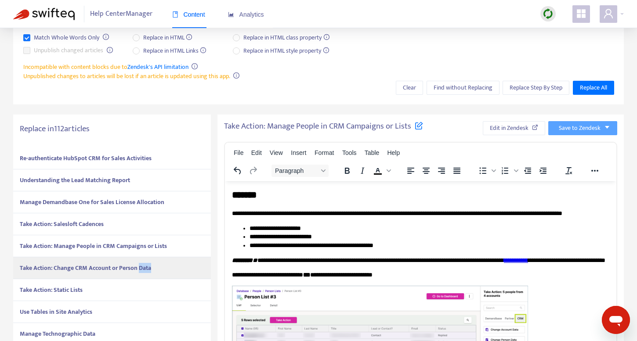
click at [149, 269] on strong "Take Action: Change CRM Account or Person Data" at bounding box center [85, 268] width 131 height 10
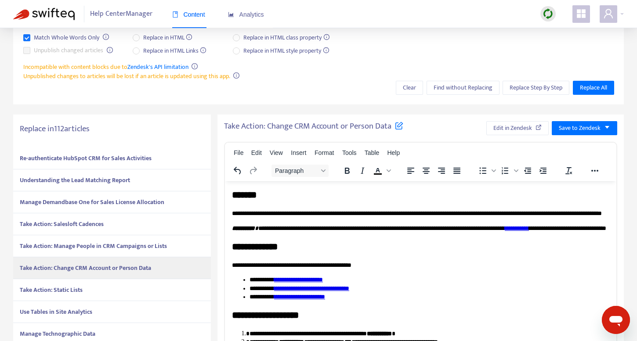
click at [116, 291] on div "Take Action: Static Lists" at bounding box center [112, 290] width 198 height 22
